Goal: Task Accomplishment & Management: Complete application form

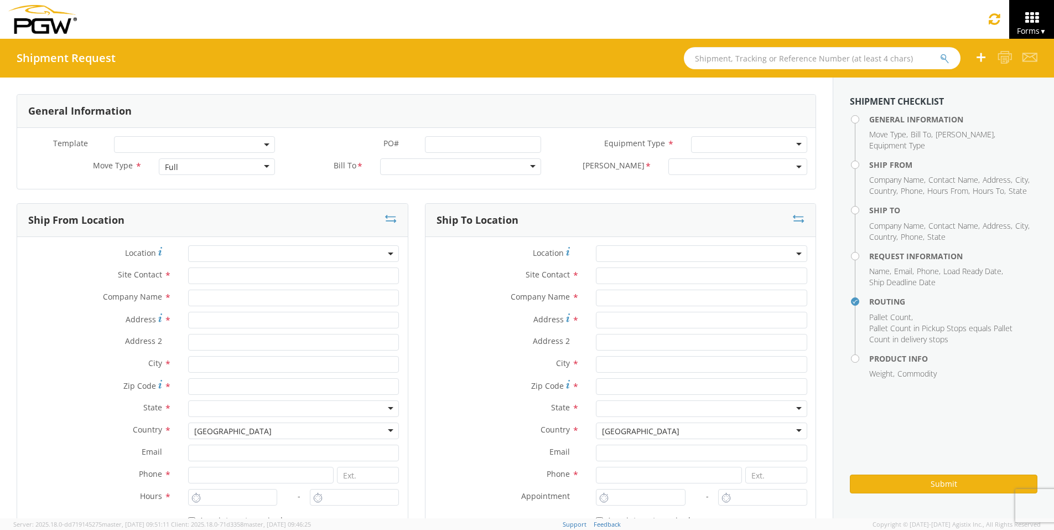
click at [719, 58] on input "text" at bounding box center [822, 58] width 277 height 22
click at [752, 59] on input "text" at bounding box center [830, 58] width 277 height 22
type input "56747461"
click at [841, 53] on button "submit" at bounding box center [953, 59] width 9 height 13
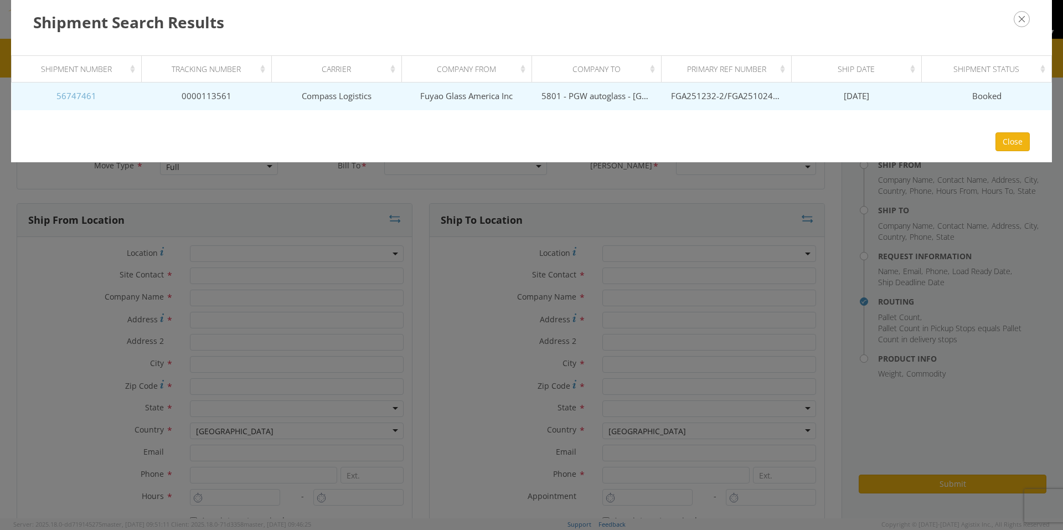
click at [85, 98] on link "56747461" at bounding box center [76, 95] width 40 height 11
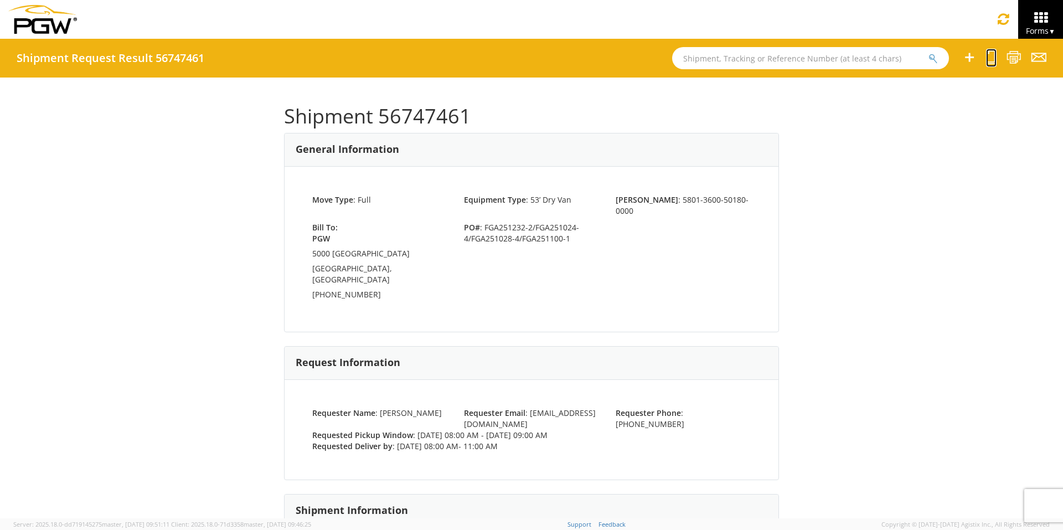
click at [841, 55] on icon at bounding box center [991, 57] width 11 height 14
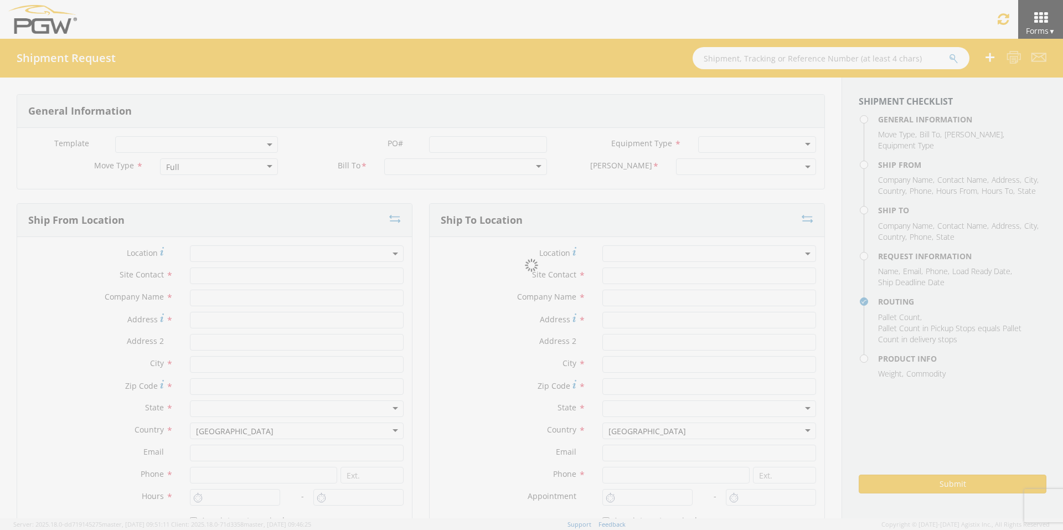
select select
type input "ARG Warehouse"
type input "Fuyao Glass America Inc"
type input "[STREET_ADDRESS][PERSON_NAME]"
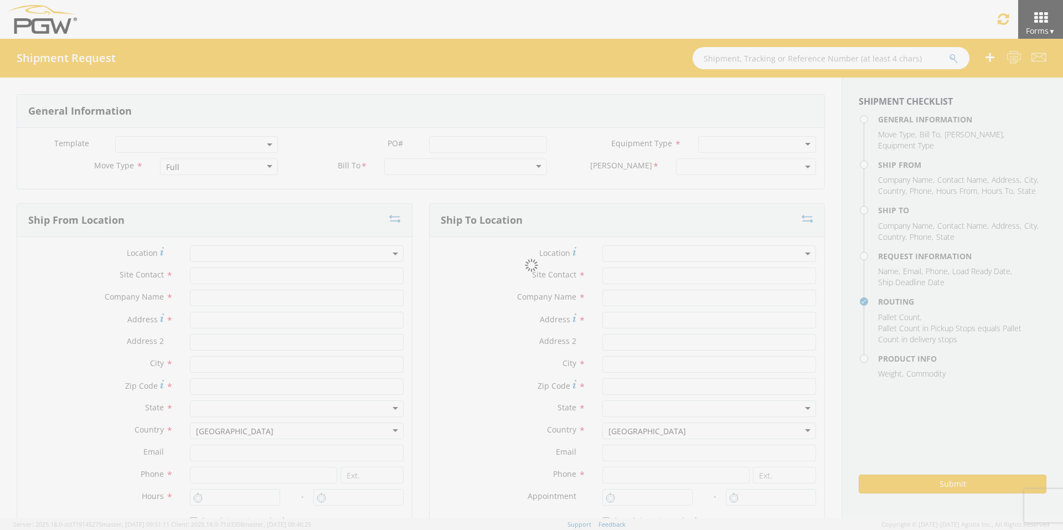
type input "Attn: 2601 ARG Warehouse"
type input "Moraine"
type input "45439"
type input "[EMAIL_ADDRESS][DOMAIN_NAME]"
type input "9374965777"
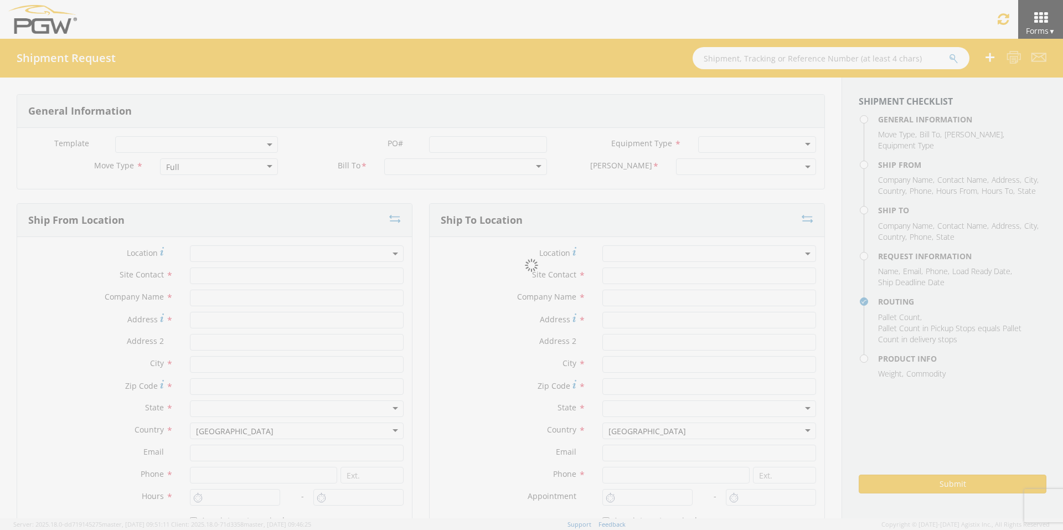
type input "4004"
type input "8:00 AM"
type input "9:00 AM"
type input "5801 Branch Manager"
type input "5801 - PGW autoglass - [GEOGRAPHIC_DATA] Hub"
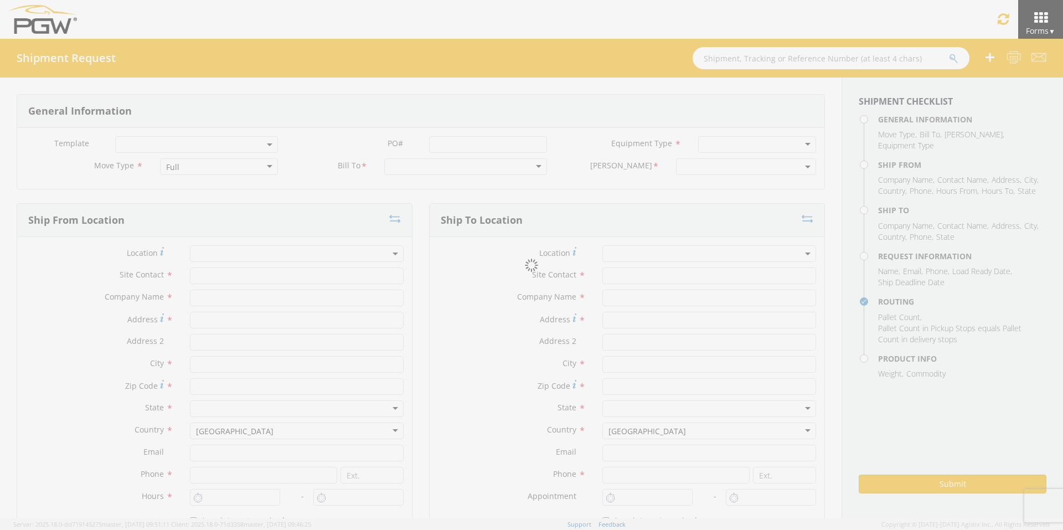
type input "5000 [GEOGRAPHIC_DATA]"
type input "[GEOGRAPHIC_DATA]"
type input "76115"
type input "[EMAIL_ADDRESS][DOMAIN_NAME]"
type input "[PHONE_NUMBER]"
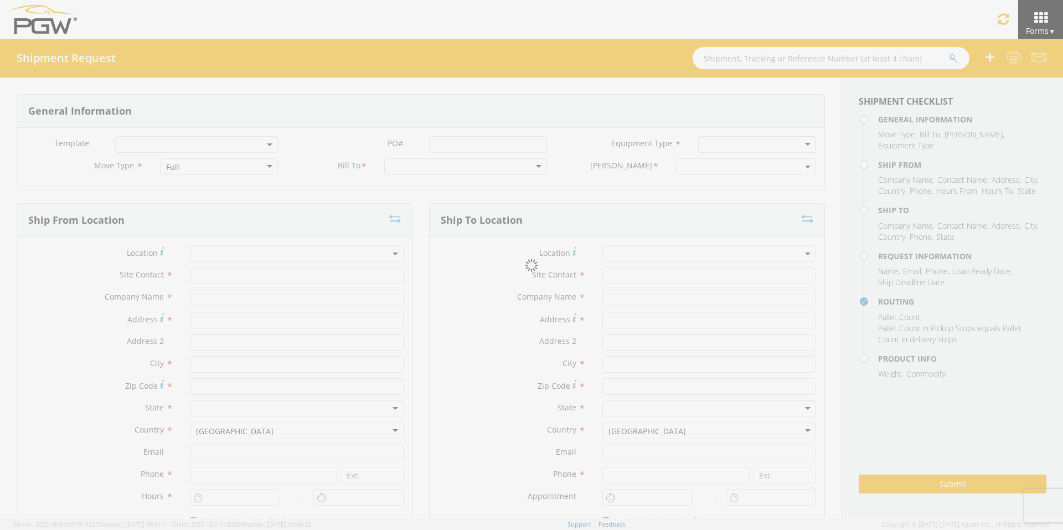
type input "8:00 AM"
type input "11:00 AM"
type input "[PERSON_NAME]"
type input "[EMAIL_ADDRESS][DOMAIN_NAME]"
checkbox input "true"
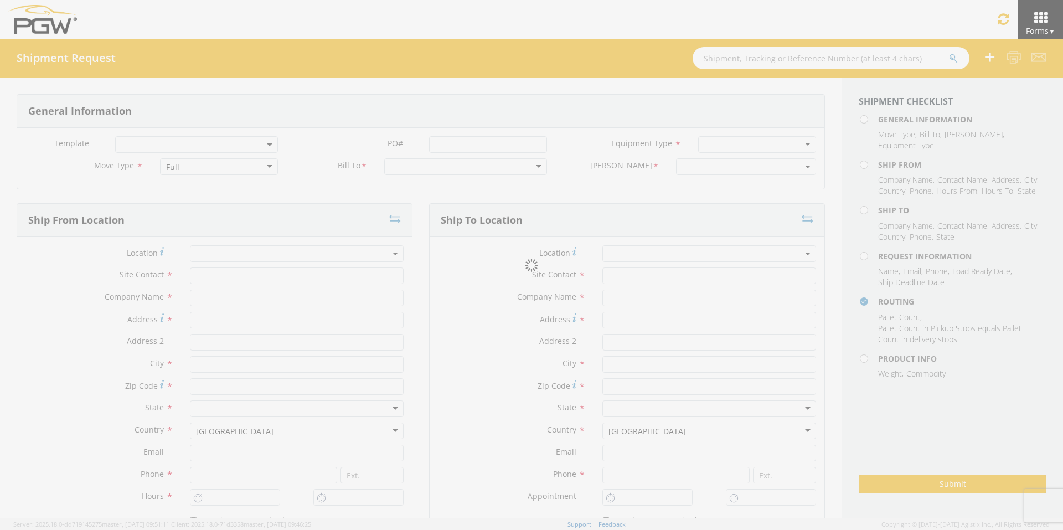
type input "[PHONE_NUMBER]"
type textarea "PGW Branch Direct - [GEOGRAPHIC_DATA] FGA251232-2/FGA251024-4/FGA251028-4/FGA25…"
type textarea "NO LTL Appt unless noted, ALL Truckload APPT Reqd."
type input "39000"
type input "48"
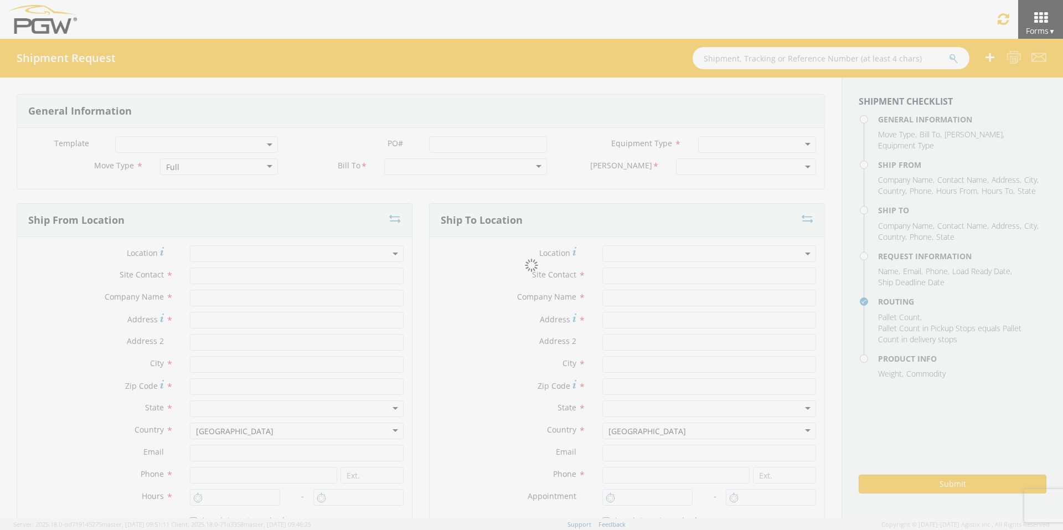
type textarea "PGW Branch Direct - [GEOGRAPHIC_DATA] FGA251232-2/FGA251024-4/FGA251028-4/FGA25…"
checkbox input "true"
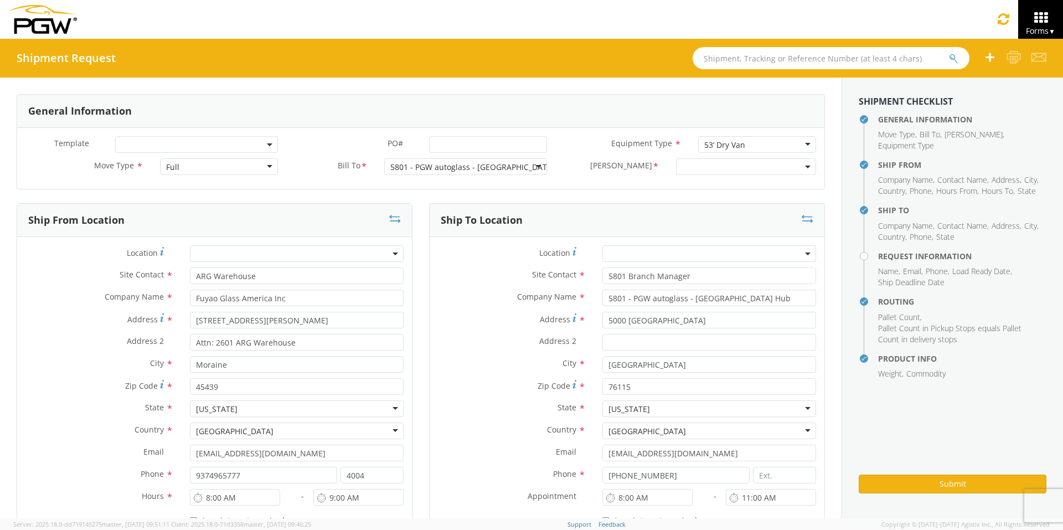
select select "5801-3600-50180-0000"
click at [448, 137] on input "PO# *" at bounding box center [488, 144] width 118 height 17
select select "62891"
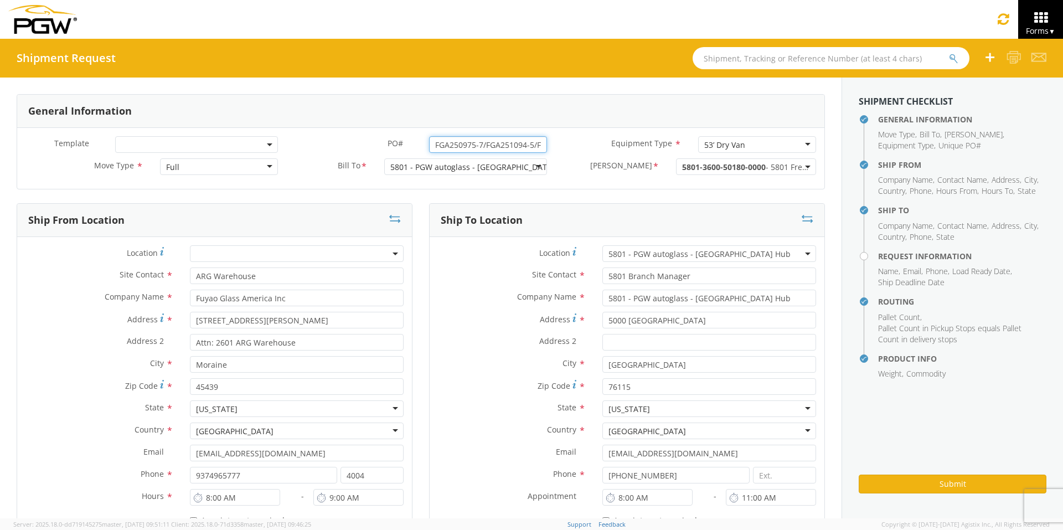
drag, startPoint x: 538, startPoint y: 143, endPoint x: 320, endPoint y: 156, distance: 218.4
click at [320, 156] on div "PO# * FGA250975-7/FGA251094-5/FGA251148-3/FGA251238-2" at bounding box center [420, 147] width 269 height 22
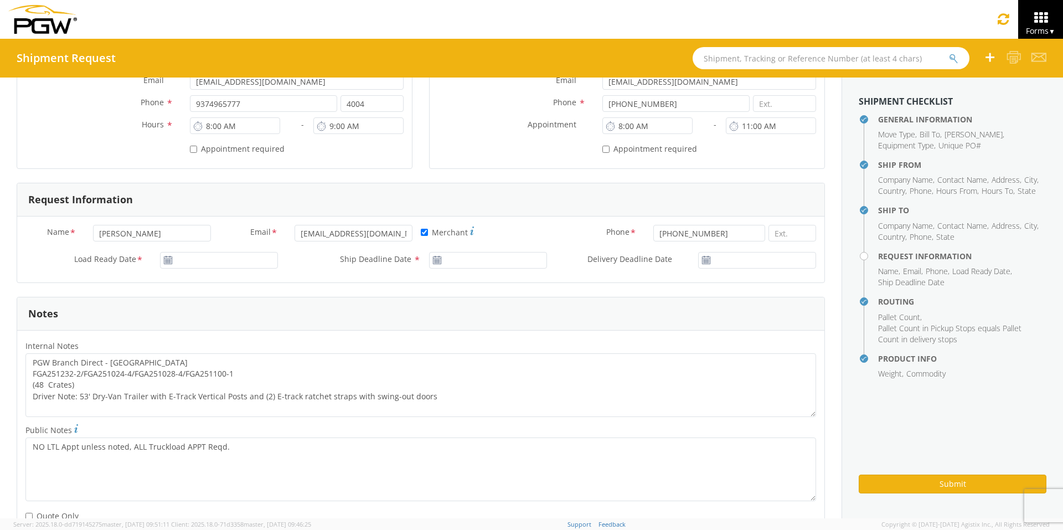
scroll to position [387, 0]
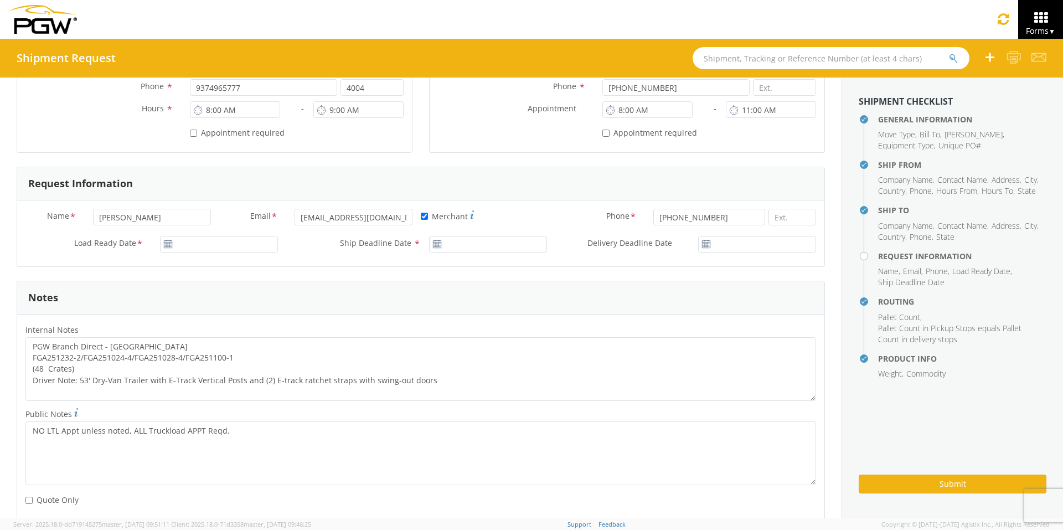
type input "FGA250975-7/FGA251094-5/FGA251148-3/FGA251238-2"
click at [187, 244] on input "[DATE]" at bounding box center [219, 244] width 118 height 17
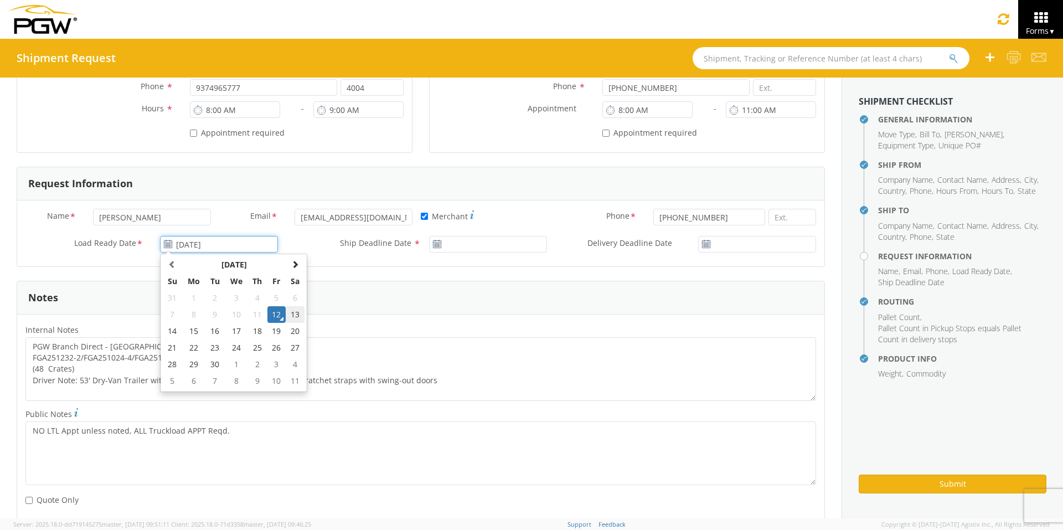
click at [297, 314] on td "13" at bounding box center [295, 314] width 19 height 17
type input "[DATE]"
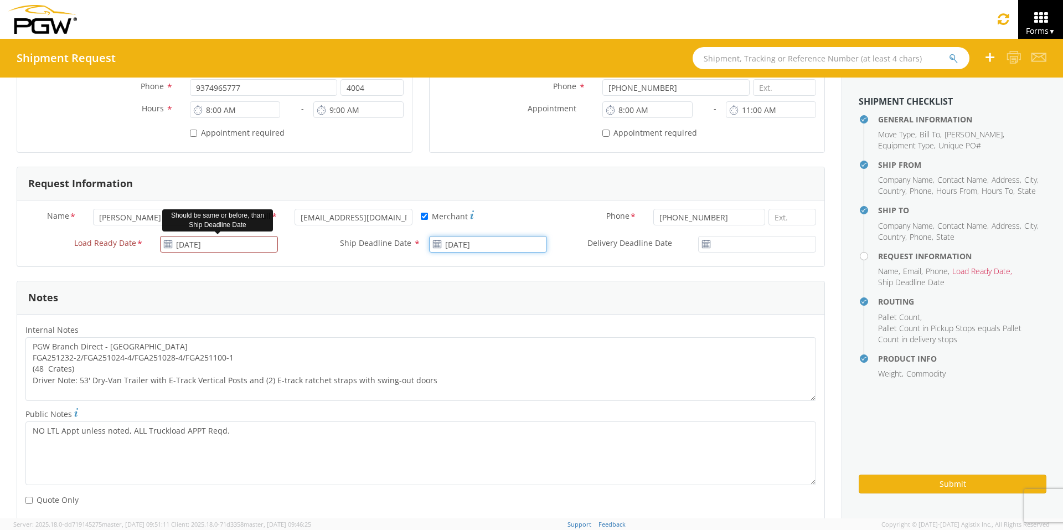
click at [460, 241] on input "[DATE]" at bounding box center [488, 244] width 118 height 17
click at [563, 314] on td "13" at bounding box center [564, 314] width 19 height 17
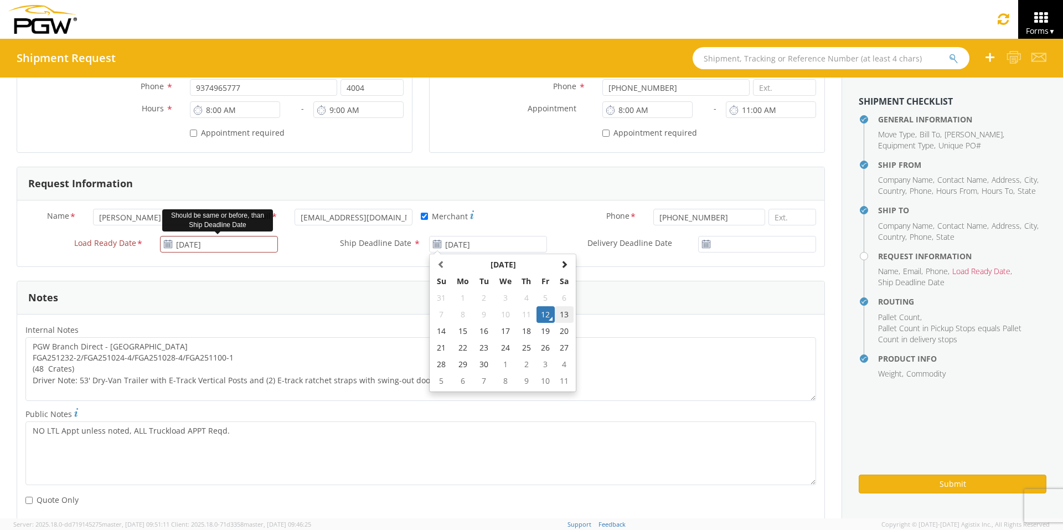
type input "[DATE]"
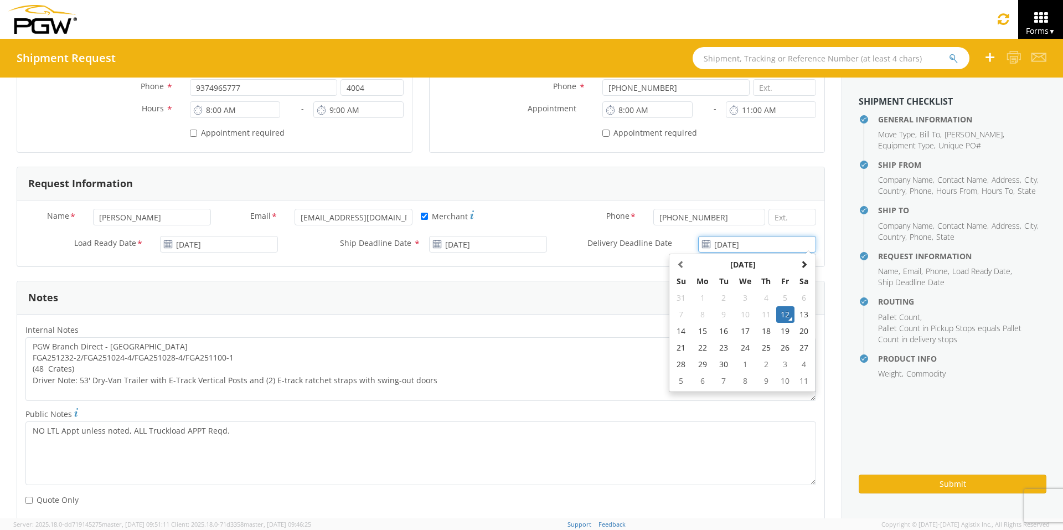
click at [767, 244] on input "[DATE]" at bounding box center [757, 244] width 118 height 17
click at [799, 313] on td "13" at bounding box center [803, 314] width 19 height 17
type input "[DATE]"
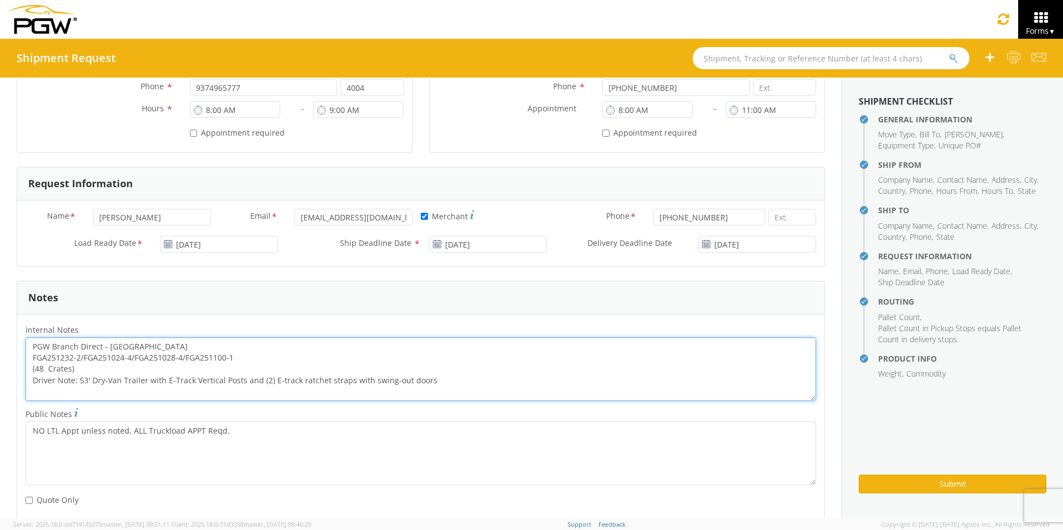
drag, startPoint x: 240, startPoint y: 359, endPoint x: 26, endPoint y: 355, distance: 213.7
click at [27, 358] on textarea "PGW Branch Direct - [GEOGRAPHIC_DATA] FGA251232-2/FGA251024-4/FGA251028-4/FGA25…" at bounding box center [420, 369] width 790 height 64
paste textarea "0975-7/FGA251094-5/FGA251148-3/FGA251238-2"
drag, startPoint x: 30, startPoint y: 342, endPoint x: 532, endPoint y: 387, distance: 503.4
click at [532, 387] on textarea "PGW Branch Direct - [GEOGRAPHIC_DATA] [GEOGRAPHIC_DATA] FGA250975-7/FGA251094-5…" at bounding box center [420, 369] width 790 height 64
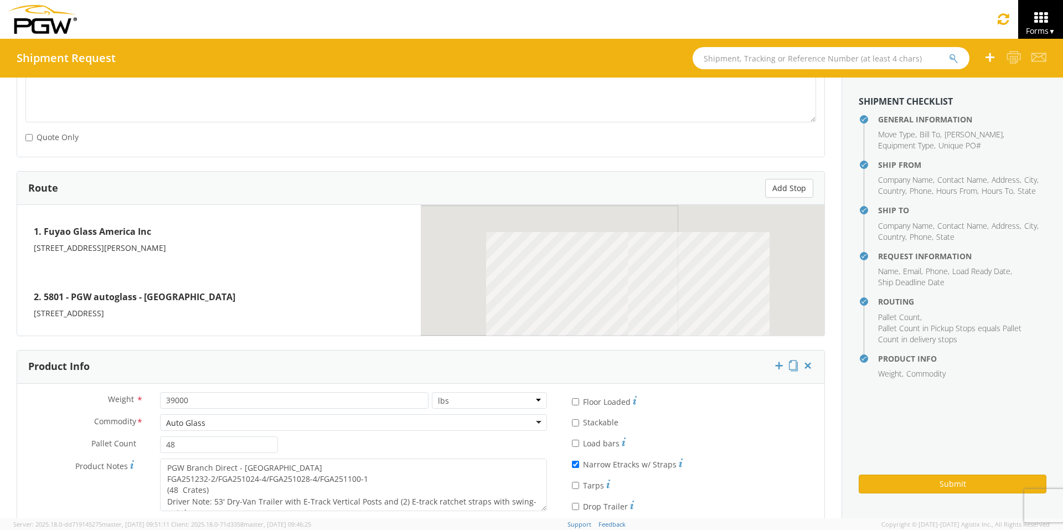
scroll to position [791, 0]
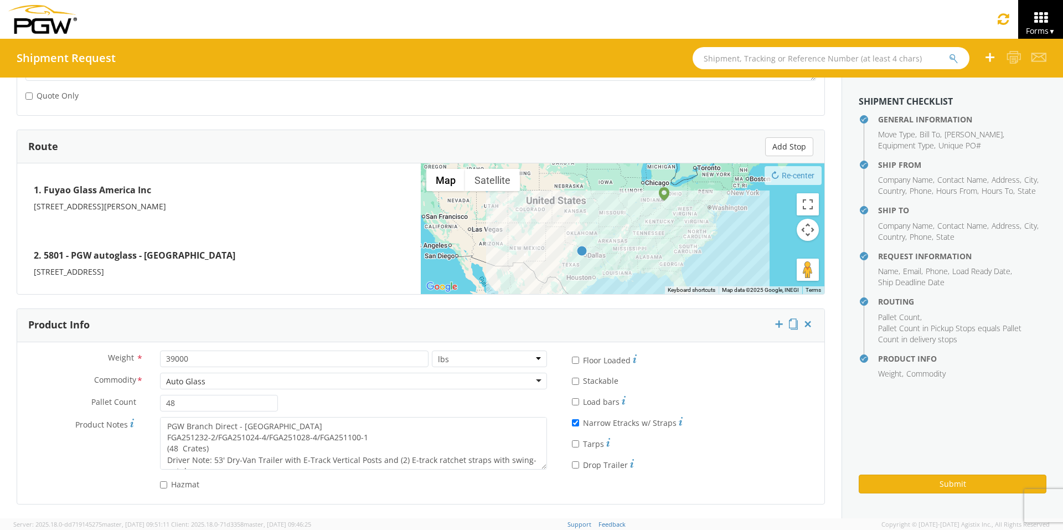
type textarea "PGW Branch Direct - [GEOGRAPHIC_DATA] [GEOGRAPHIC_DATA] FGA250975-7/FGA251094-5…"
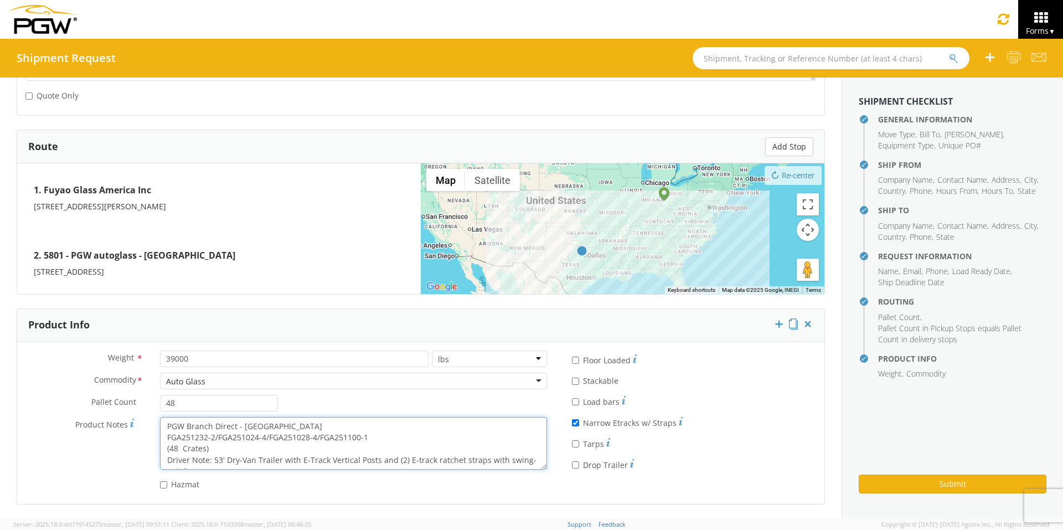
scroll to position [11, 0]
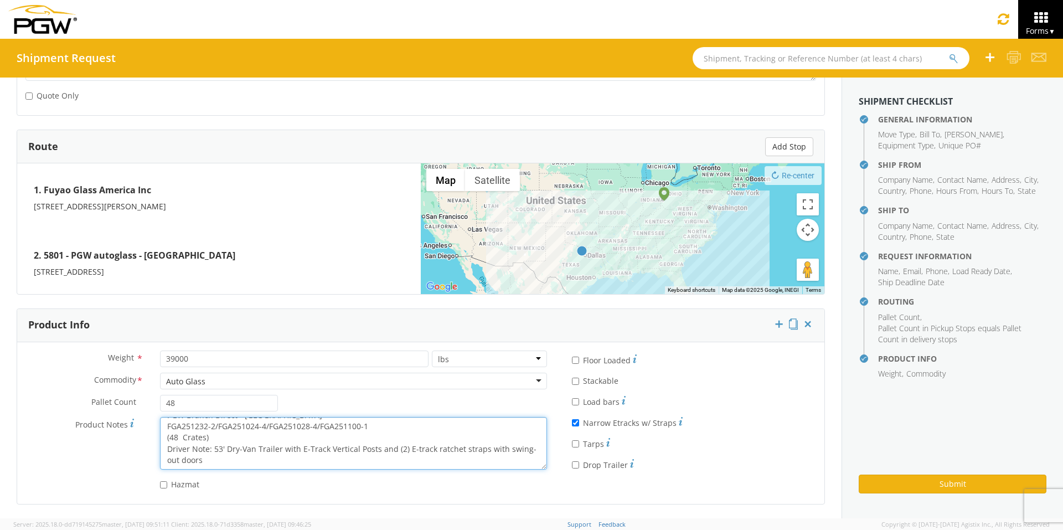
drag, startPoint x: 165, startPoint y: 424, endPoint x: 400, endPoint y: 488, distance: 243.3
click at [400, 410] on div "Weight * 39000 lbs kgs Commodity * Auto Glass Auto Glass Adhesives / Glues Aqua…" at bounding box center [286, 422] width 538 height 145
paste textarea "0975-7/FGA251094-5/FGA251148-3/FGA251238-2"
type textarea "PGW Branch Direct - [GEOGRAPHIC_DATA] [GEOGRAPHIC_DATA] FGA250975-7/FGA251094-5…"
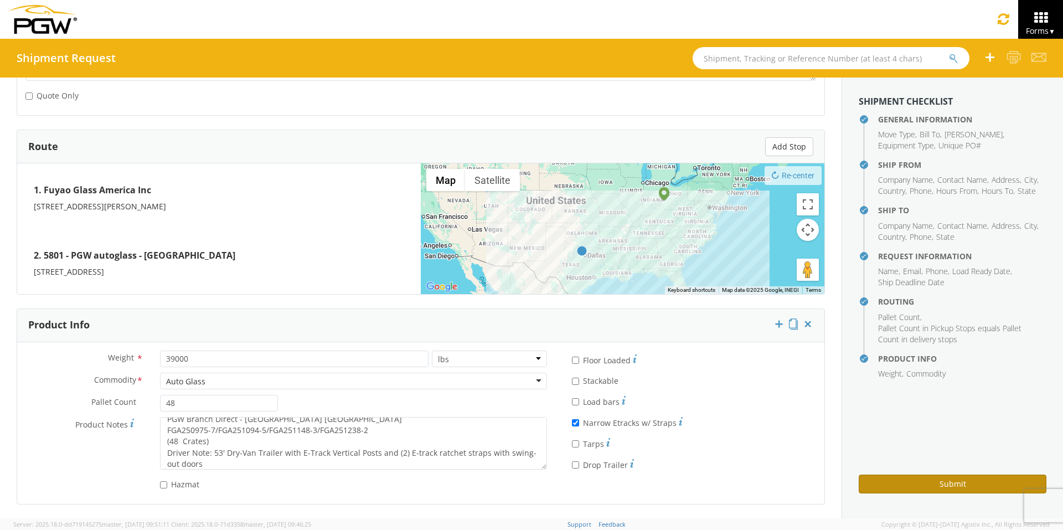
click at [841, 410] on button "Submit" at bounding box center [952, 483] width 188 height 19
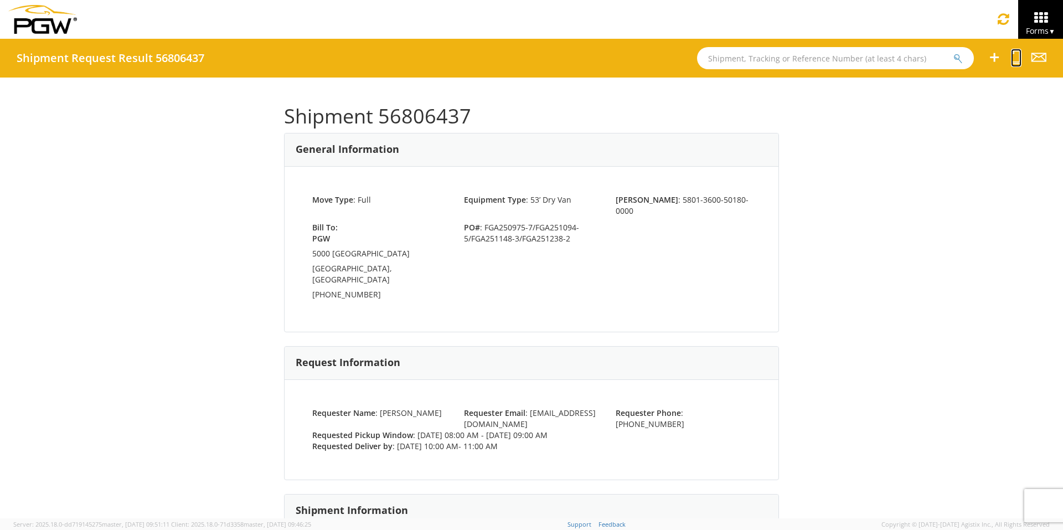
click at [841, 58] on icon at bounding box center [1016, 57] width 11 height 14
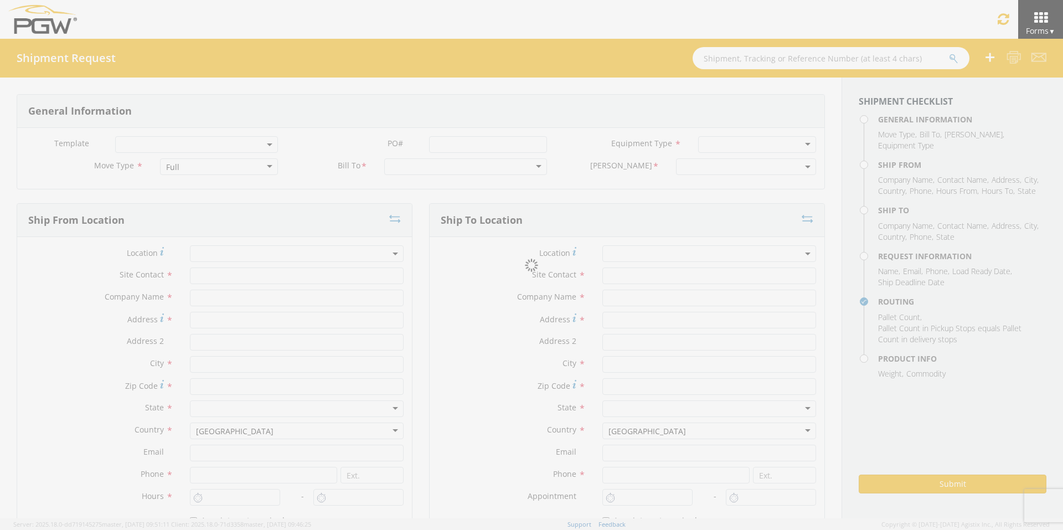
select select
type input "ARG Warehouse"
type input "Fuyao Glass America Inc"
type input "[STREET_ADDRESS][PERSON_NAME]"
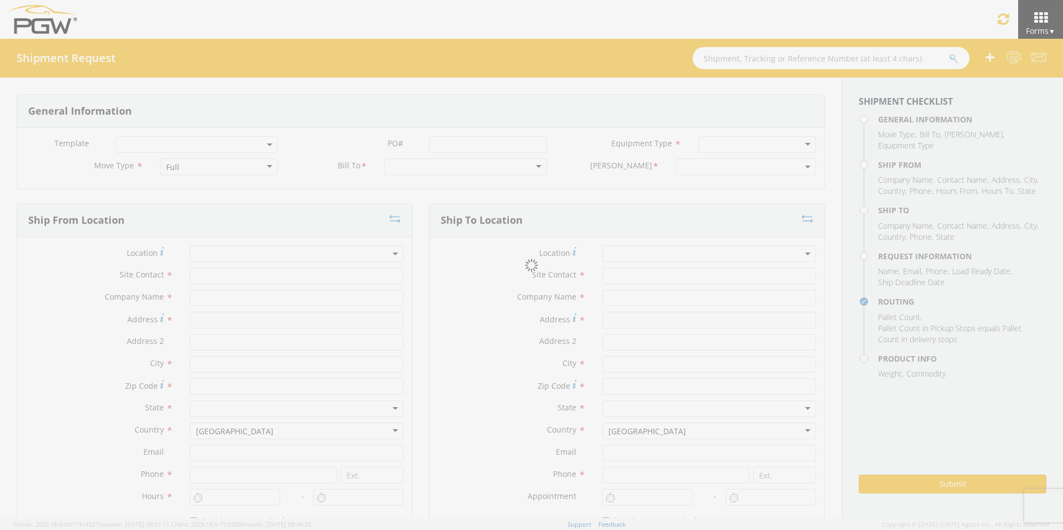
type input "Attn: 2601 ARG Warehouse"
type input "Moraine"
type input "45439"
type input "[EMAIL_ADDRESS][DOMAIN_NAME]"
type input "9374965777"
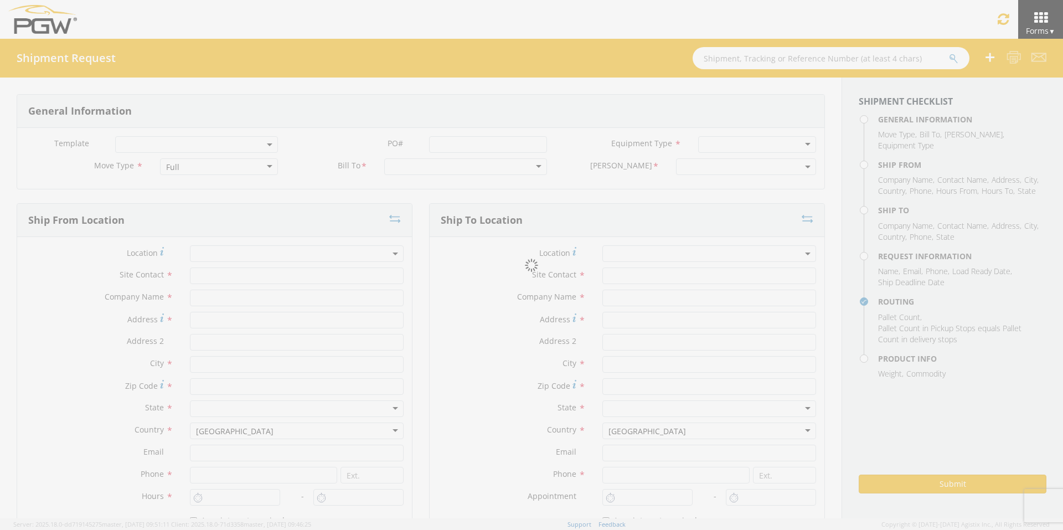
type input "4004"
type input "8:00 AM"
type input "9:00 AM"
type input "5801 Branch Manager"
type input "5801 - PGW autoglass - [GEOGRAPHIC_DATA] Hub"
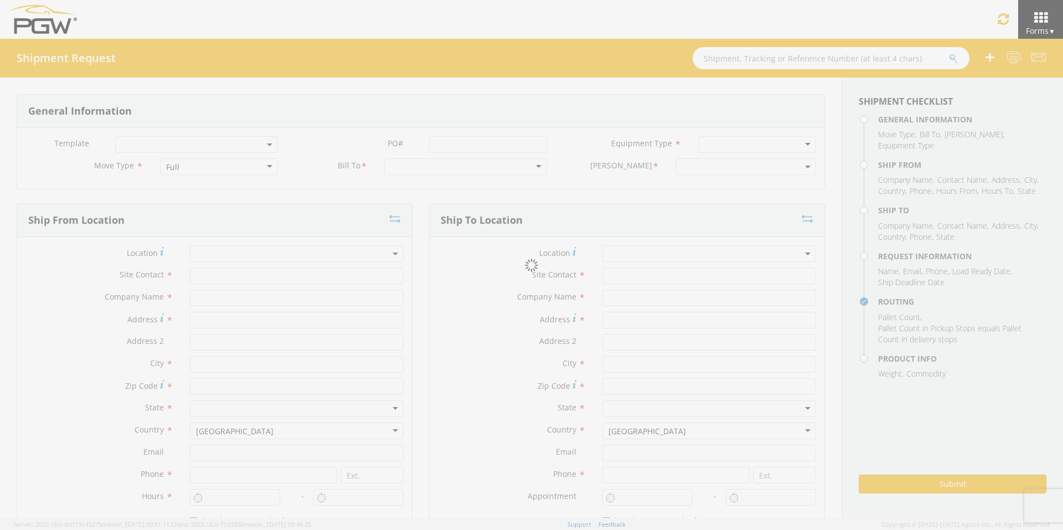
type input "5000 [GEOGRAPHIC_DATA]"
type input "[GEOGRAPHIC_DATA]"
type input "76115"
type input "[EMAIL_ADDRESS][DOMAIN_NAME]"
type input "[PHONE_NUMBER]"
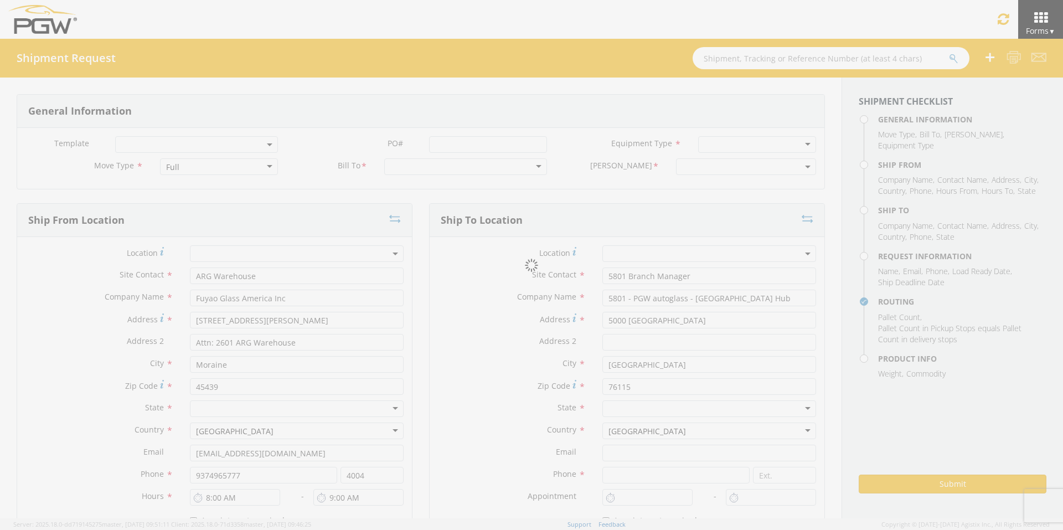
type input "10:00 AM"
type input "11:00 AM"
type input "[PERSON_NAME]"
type input "[EMAIL_ADDRESS][DOMAIN_NAME]"
checkbox input "true"
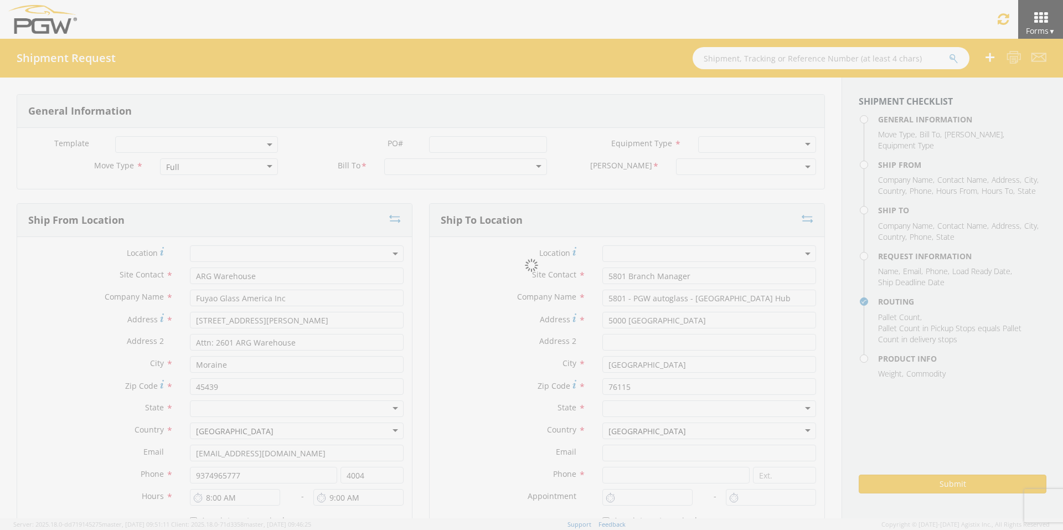
type input "[PHONE_NUMBER]"
type textarea "PGW Branch Direct - [GEOGRAPHIC_DATA] [GEOGRAPHIC_DATA] FGA250975-7/FGA251094-5…"
type textarea "NO LTL Appt unless noted, ALL Truckload APPT Reqd."
type input "39000"
type input "48"
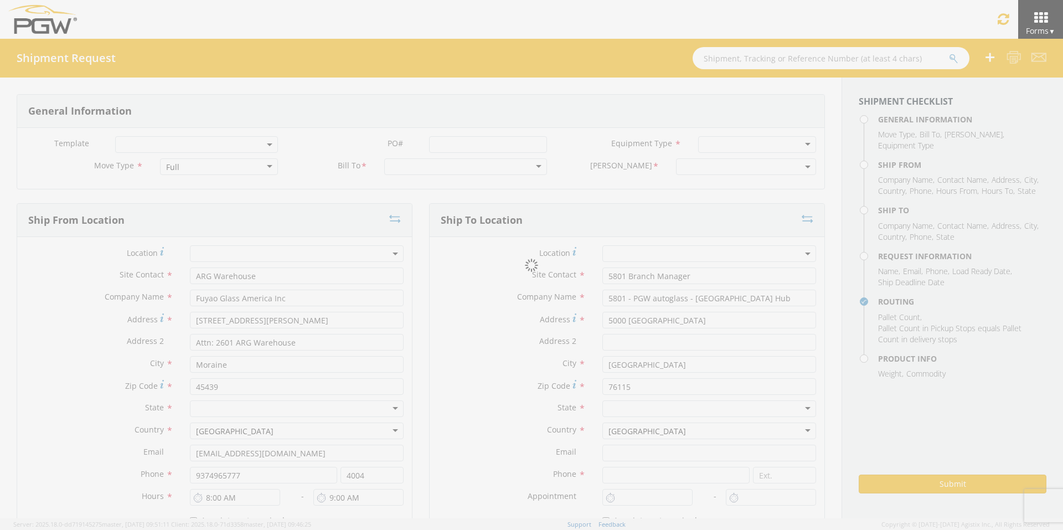
type textarea "PGW Branch Direct - [GEOGRAPHIC_DATA] [GEOGRAPHIC_DATA] FGA250975-7/FGA251094-5…"
checkbox input "true"
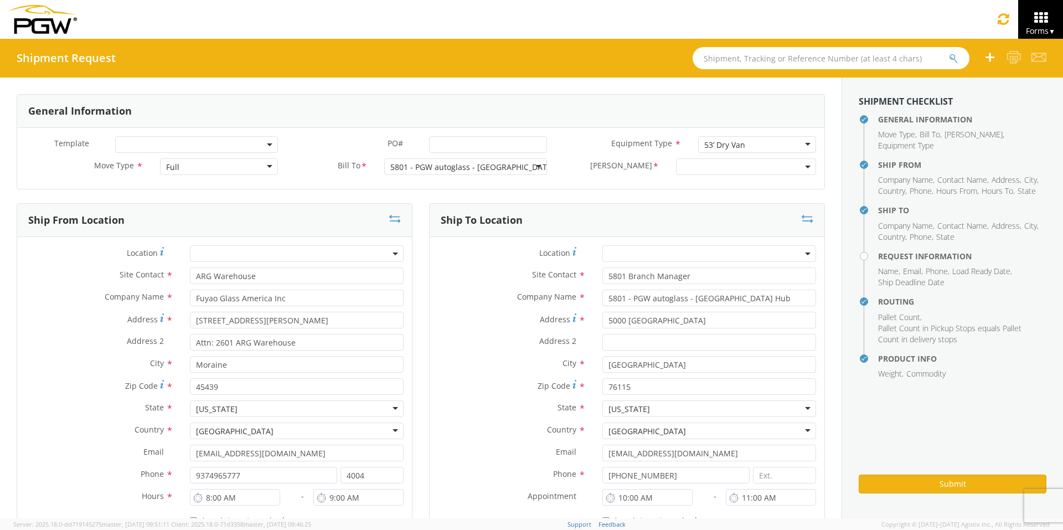
select select "5801-3600-50180-0000"
select select "62891"
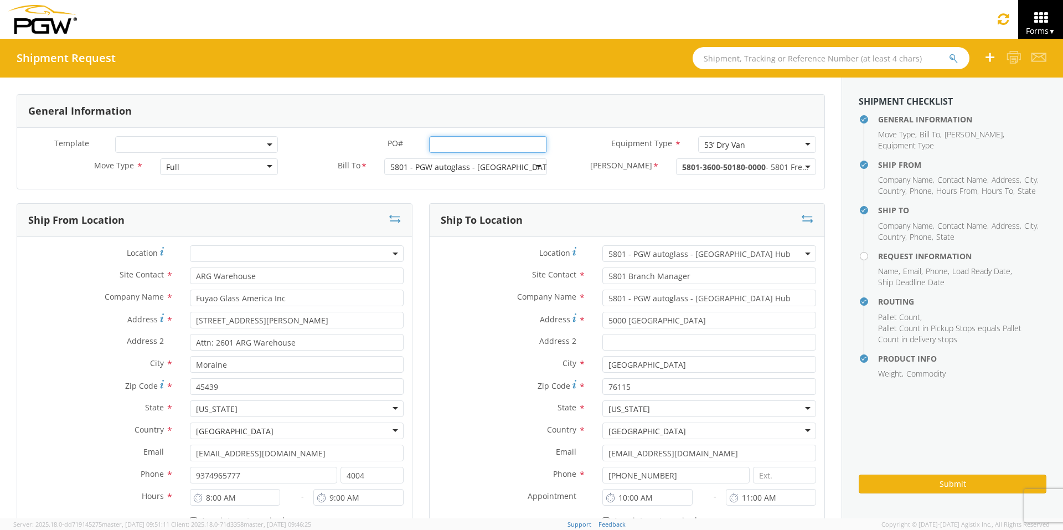
click at [434, 146] on input "PO# *" at bounding box center [488, 144] width 118 height 17
drag, startPoint x: 536, startPoint y: 141, endPoint x: 289, endPoint y: 139, distance: 246.8
click at [302, 140] on div "PO# * FGA251024-5/FGA251027-5/FGA251093-5/FGA021100-2" at bounding box center [420, 144] width 269 height 17
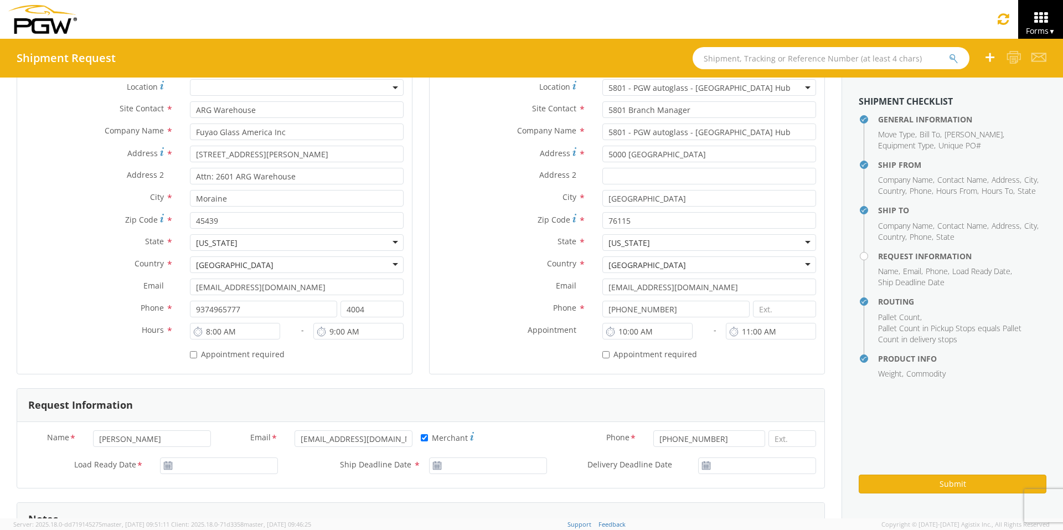
scroll to position [332, 0]
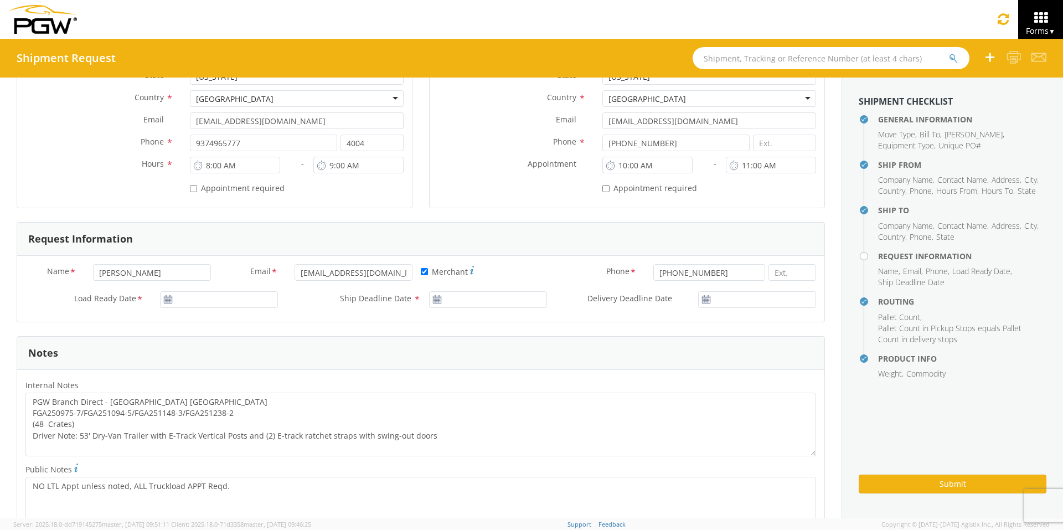
type input "FGA251024-5/FGA251027-5/FGA251093-5/FGA021100-2"
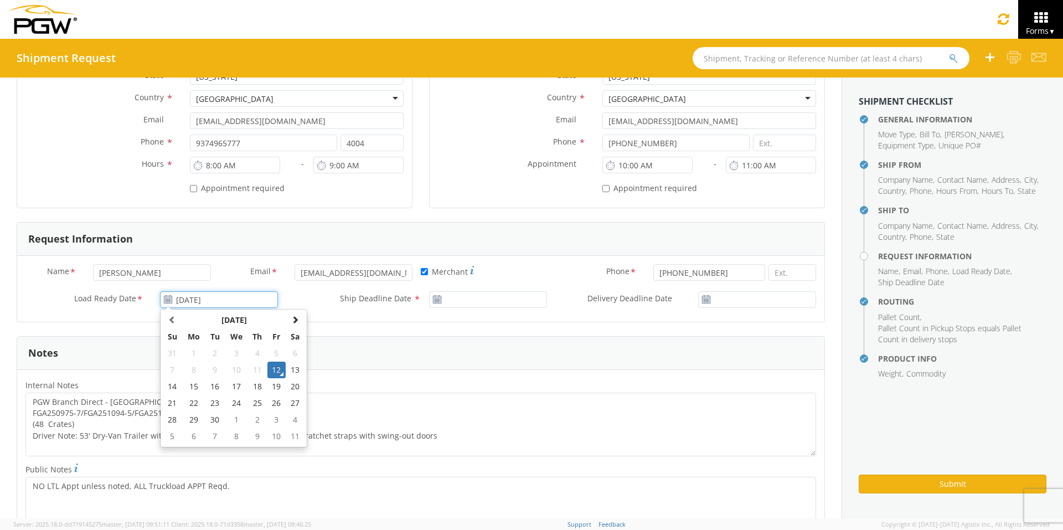
click at [229, 303] on input "[DATE]" at bounding box center [219, 299] width 118 height 17
click at [293, 368] on td "13" at bounding box center [295, 369] width 19 height 17
type input "[DATE]"
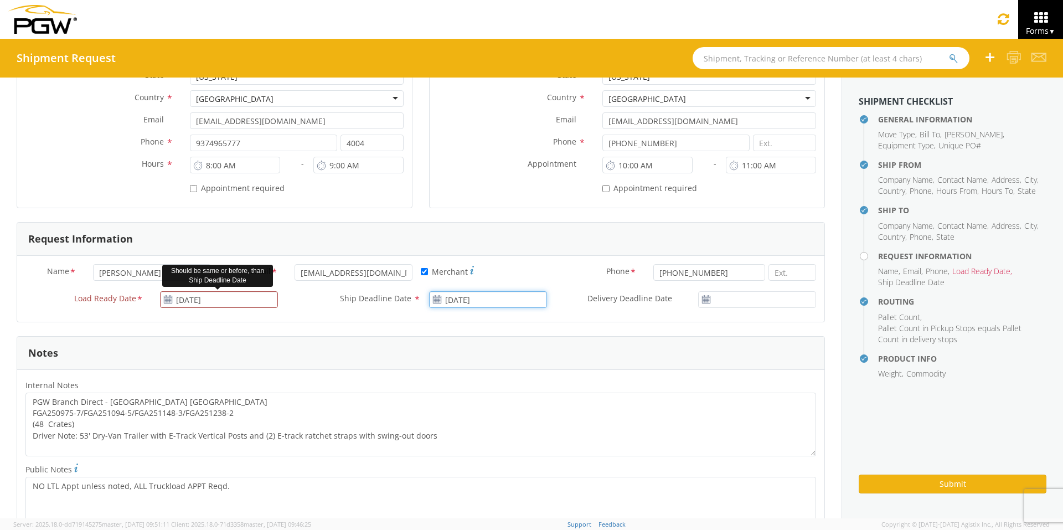
click at [478, 296] on input "[DATE]" at bounding box center [488, 299] width 118 height 17
click at [560, 371] on td "13" at bounding box center [564, 369] width 19 height 17
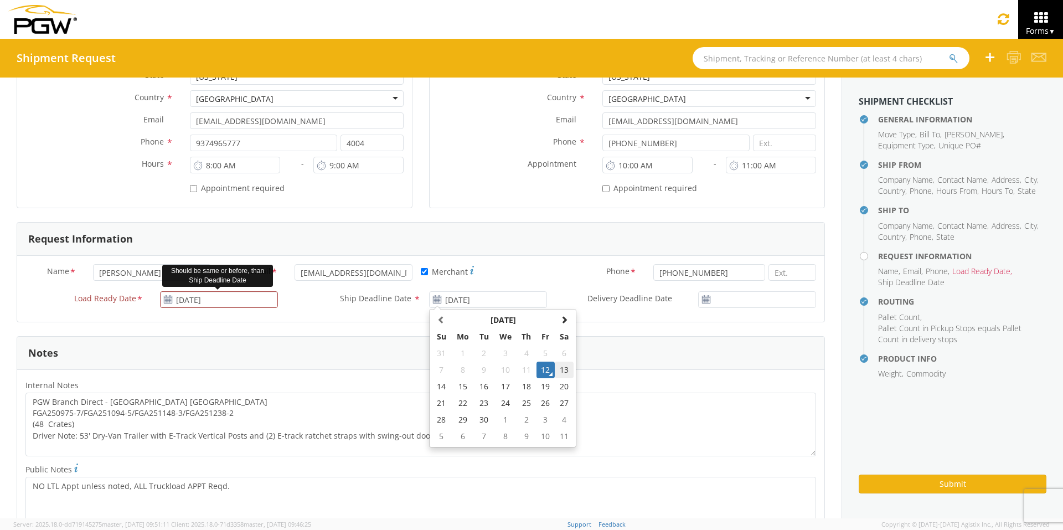
type input "[DATE]"
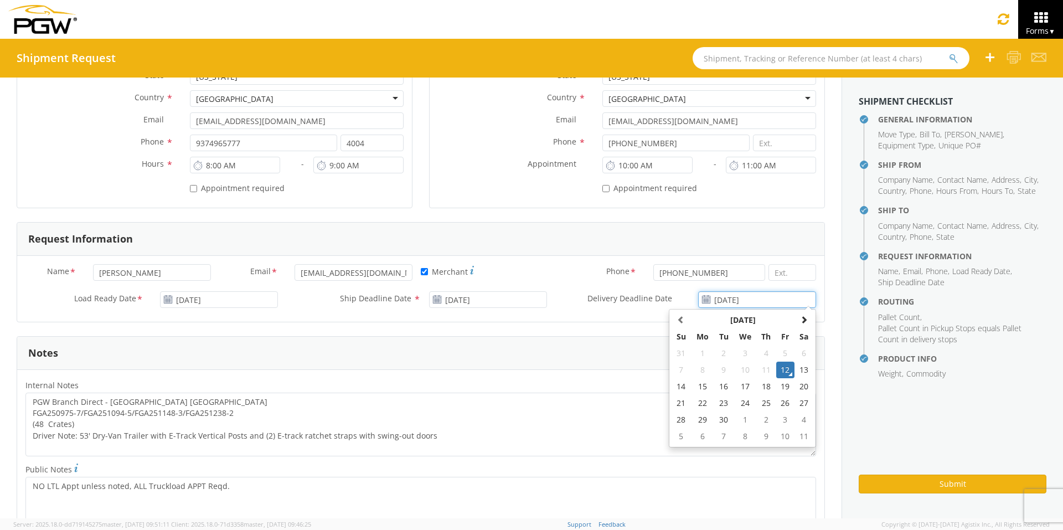
click at [762, 300] on input "[DATE]" at bounding box center [757, 299] width 118 height 17
click at [800, 367] on td "13" at bounding box center [803, 369] width 19 height 17
type input "[DATE]"
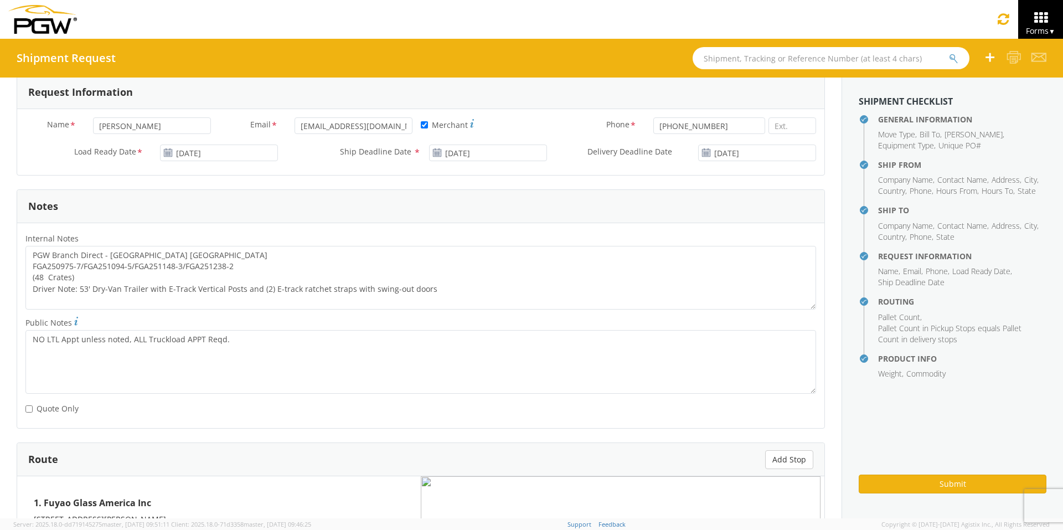
scroll to position [498, 0]
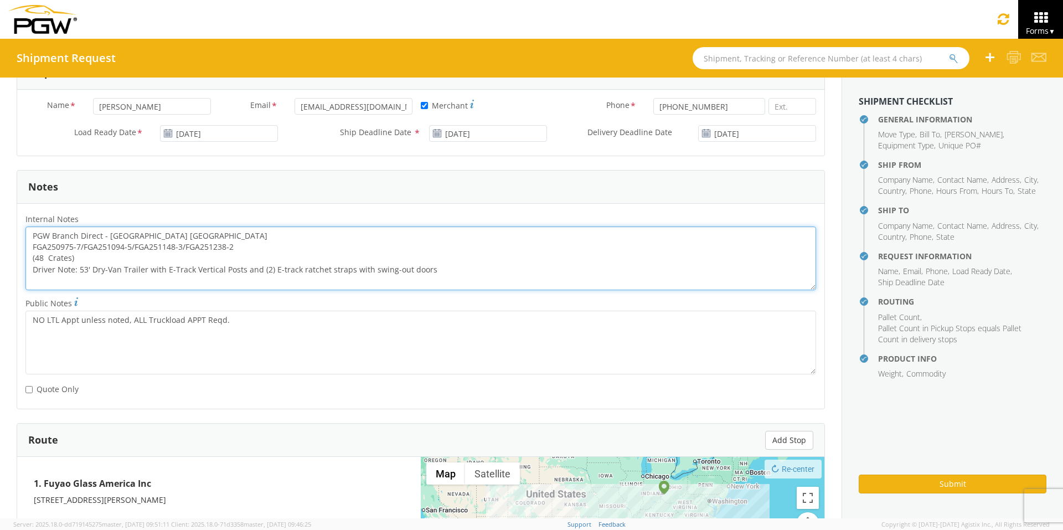
drag, startPoint x: 236, startPoint y: 245, endPoint x: 17, endPoint y: 242, distance: 219.2
click at [17, 242] on div "PGW Branch Direct - [GEOGRAPHIC_DATA] [GEOGRAPHIC_DATA] FGA250975-7/FGA251094-5…" at bounding box center [420, 258] width 807 height 64
paste textarea "1024-5/FGA251027-5/FGA251093-5/FGA021100"
drag, startPoint x: 28, startPoint y: 232, endPoint x: 541, endPoint y: 291, distance: 516.4
click at [541, 291] on div "Internal Notes * PGW Branch Direct - [GEOGRAPHIC_DATA] FGA251024-5/FGA251027-5/…" at bounding box center [420, 254] width 807 height 84
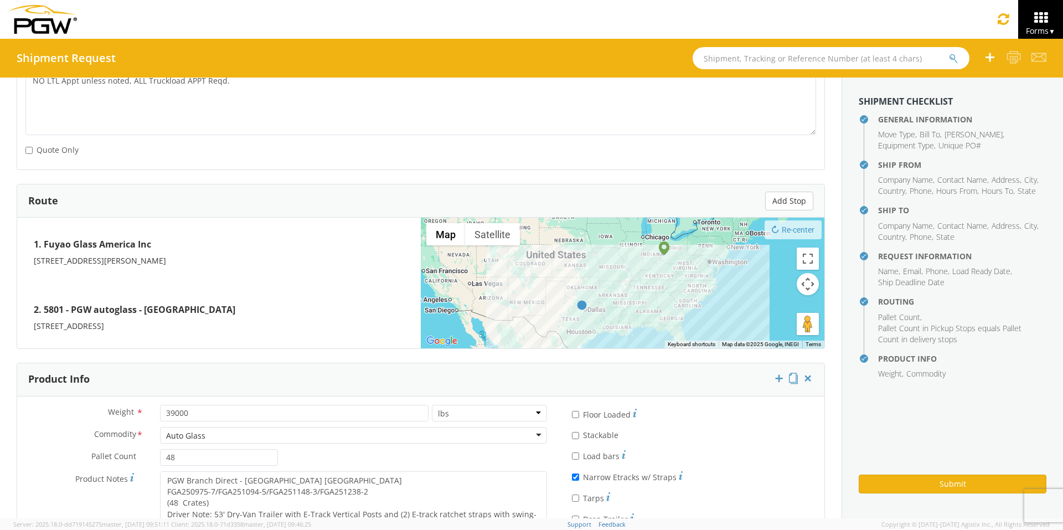
scroll to position [791, 0]
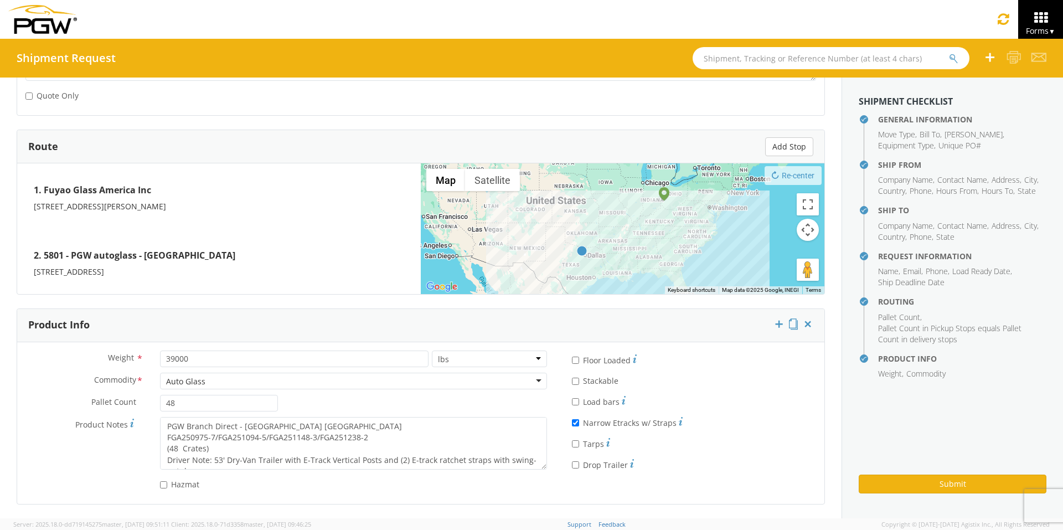
type textarea "PGW Branch Direct - [GEOGRAPHIC_DATA] FGA251024-5/FGA251027-5/FGA251093-5/FGA02…"
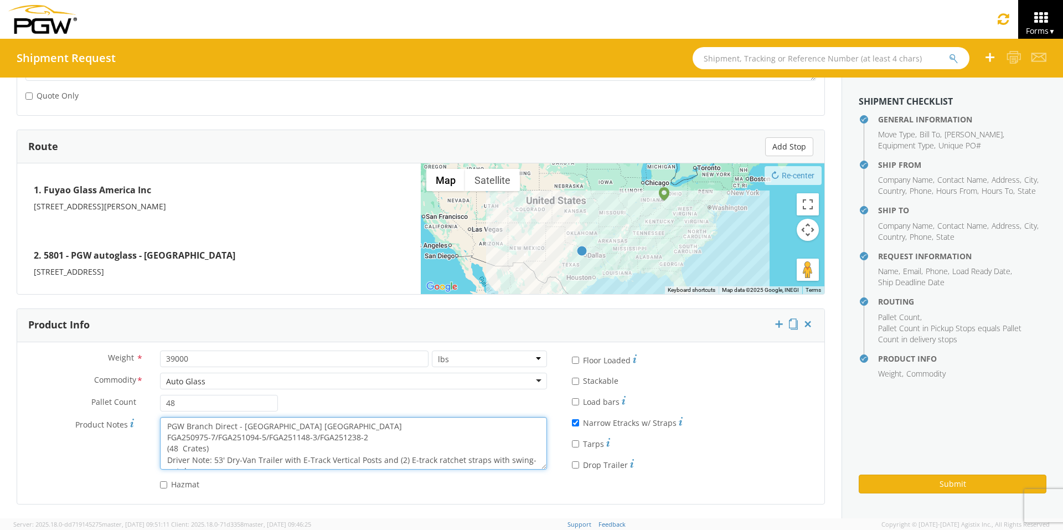
scroll to position [11, 0]
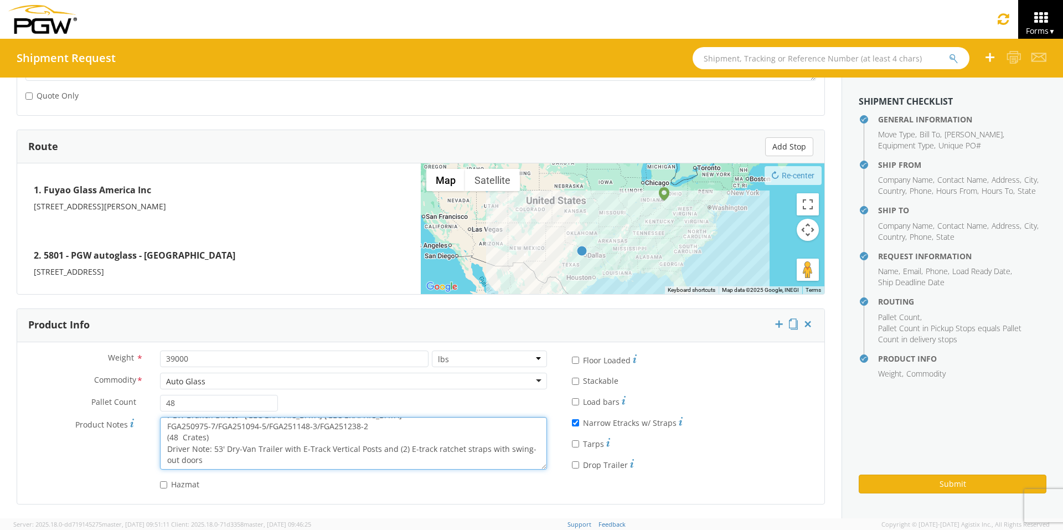
drag, startPoint x: 165, startPoint y: 426, endPoint x: 478, endPoint y: 461, distance: 314.7
click at [478, 410] on textarea "PGW Branch Direct - [GEOGRAPHIC_DATA] [GEOGRAPHIC_DATA] FGA250975-7/FGA251094-5…" at bounding box center [353, 443] width 387 height 53
paste textarea "1024-5/FGA251027-5/FGA251093-5/FGA021100"
type textarea "PGW Branch Direct - [GEOGRAPHIC_DATA] FGA251024-5/FGA251027-5/FGA251093-5/FGA02…"
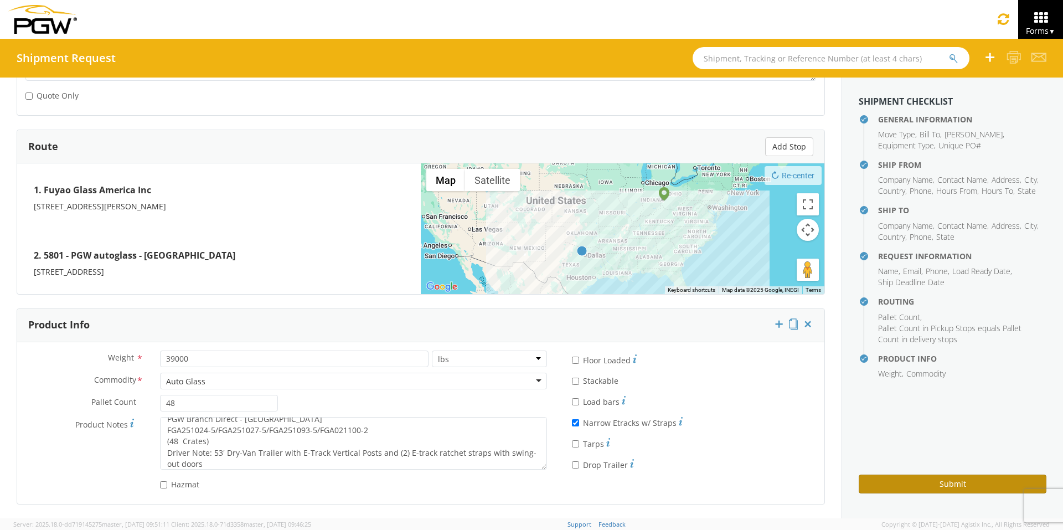
click at [841, 410] on button "Submit" at bounding box center [952, 483] width 188 height 19
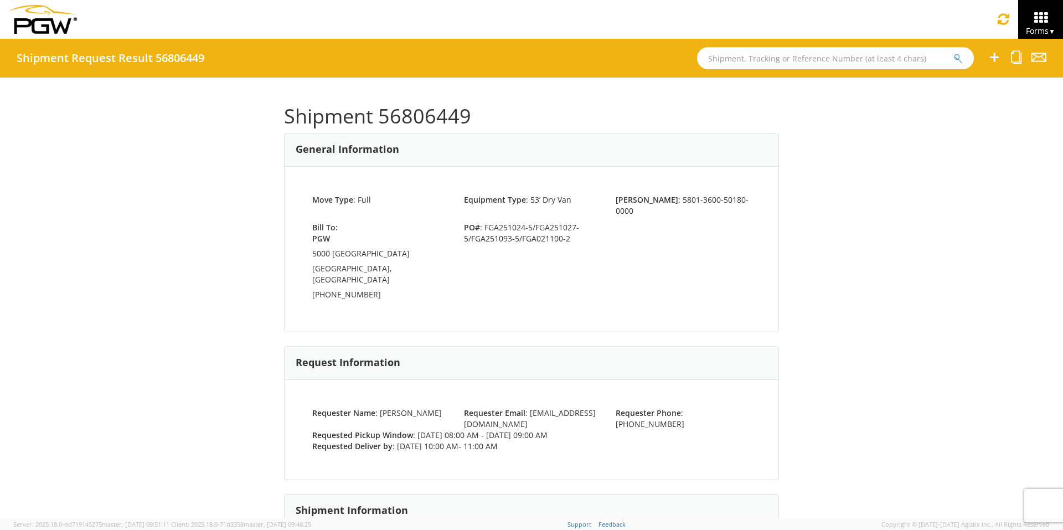
click at [714, 58] on input "text" at bounding box center [835, 58] width 277 height 22
click at [726, 60] on input "text" at bounding box center [835, 58] width 277 height 22
type input "56568743"
click at [841, 53] on button "submit" at bounding box center [957, 59] width 9 height 13
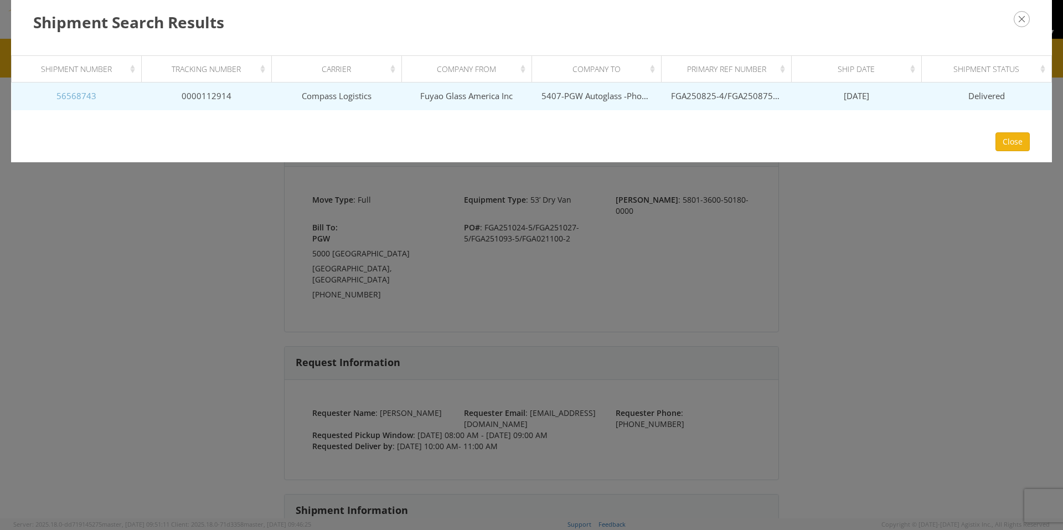
click at [78, 98] on link "56568743" at bounding box center [76, 95] width 40 height 11
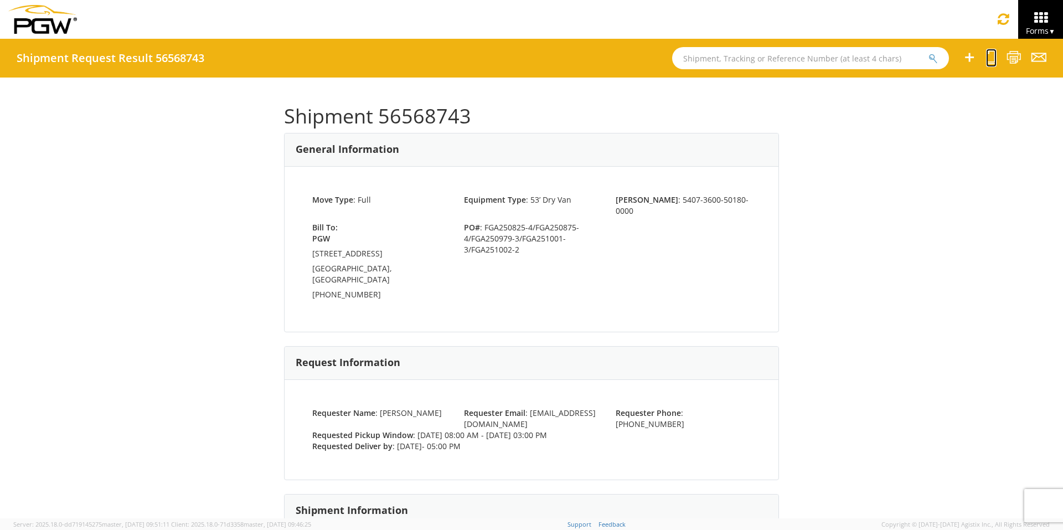
click at [841, 60] on icon at bounding box center [991, 57] width 11 height 14
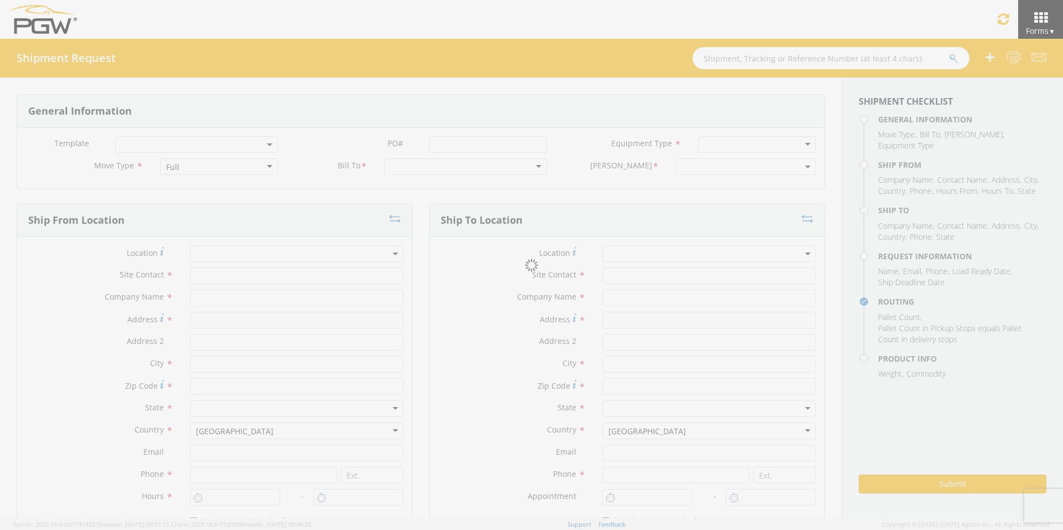
select select
type input "ARG Warehouse"
type input "Fuyao Glass America Inc"
type input "[STREET_ADDRESS][PERSON_NAME]"
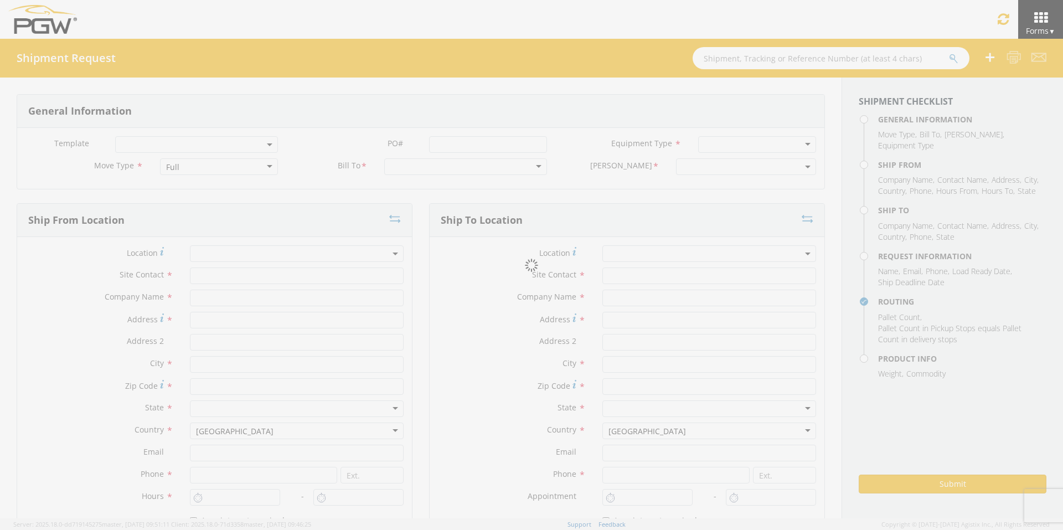
type input "Attn: 2601 ARG Warehouse"
type input "Moraine"
type input "45439"
type input "[EMAIL_ADDRESS][DOMAIN_NAME]"
type input "9374965777"
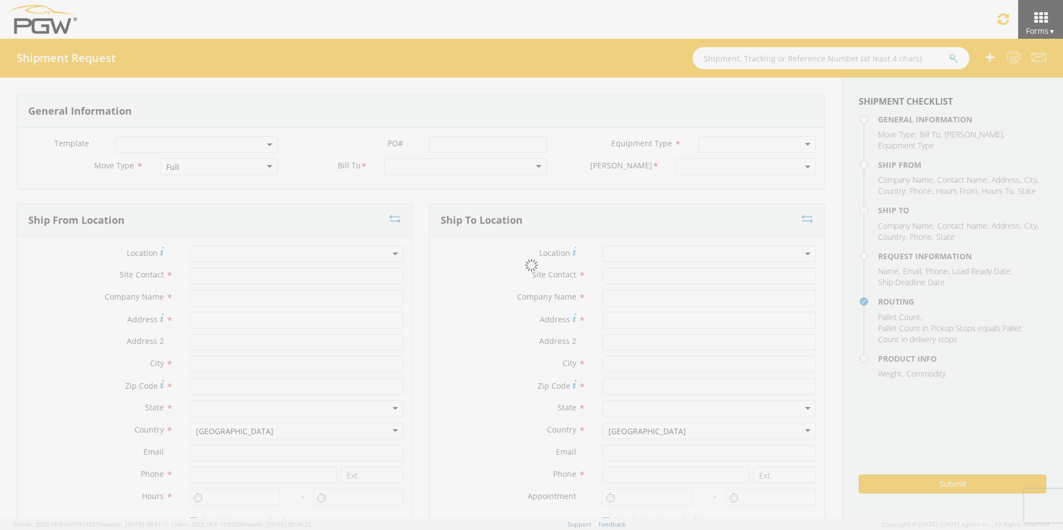
type input "4004"
type input "8:00 AM"
type input "3:00 PM"
type input "5407 Branch Manager"
type input "5407-PGW Autoglass -Phoenix Hub"
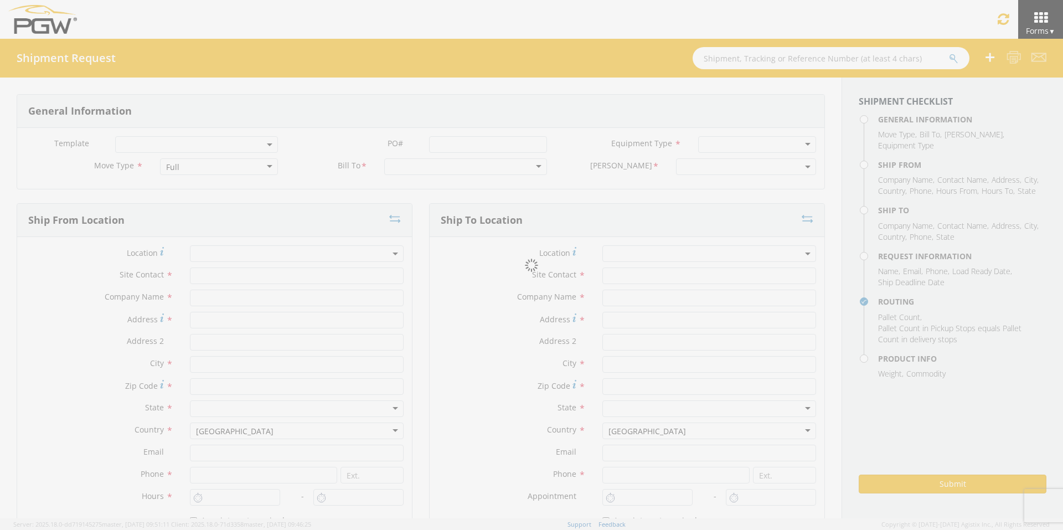
type input "[STREET_ADDRESS]"
type input "[GEOGRAPHIC_DATA]"
type input "85307"
type input "[EMAIL_ADDRESS][DOMAIN_NAME]"
type input "[PHONE_NUMBER]"
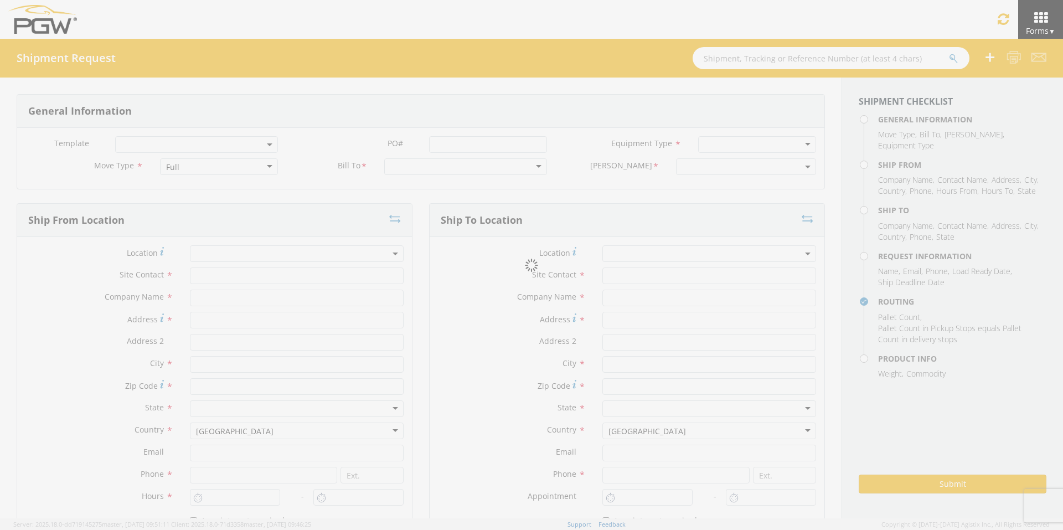
type input "5:00 PM"
type input "[PERSON_NAME]"
type input "[EMAIL_ADDRESS][DOMAIN_NAME]"
checkbox input "true"
type input "[PHONE_NUMBER]"
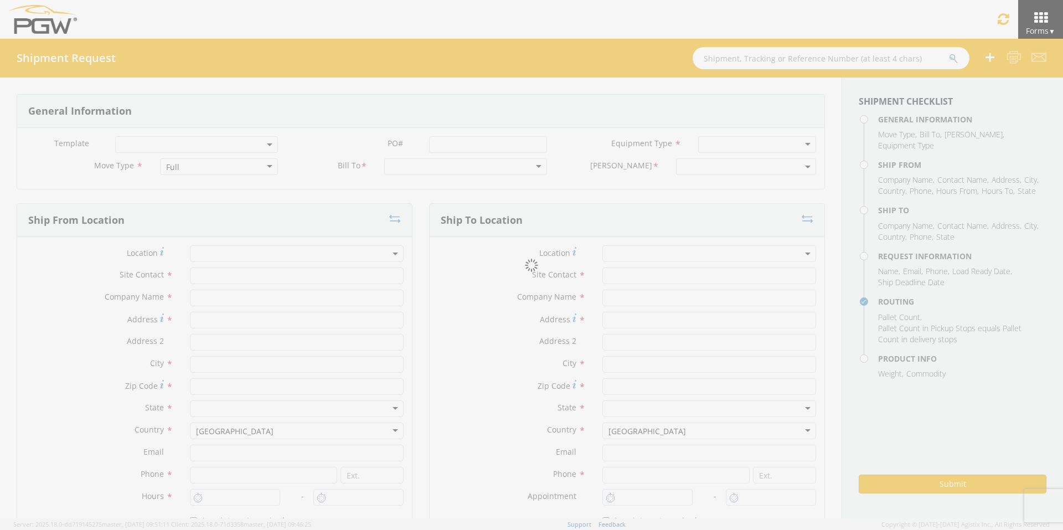
type textarea "PGW Branch Direct - Glendale AZ FGA250825-4/FGA250875-4/FGA250979-3/FGA251001-3…"
type textarea "NO LTL Appt unless noted, ALL Truckload APPT Reqd."
type input "39000"
type input "48"
type textarea "PGW Branch Direct - Glendale AZ FGA250825-4/FGA250875-4/FGA250979-3/FGA251001-3…"
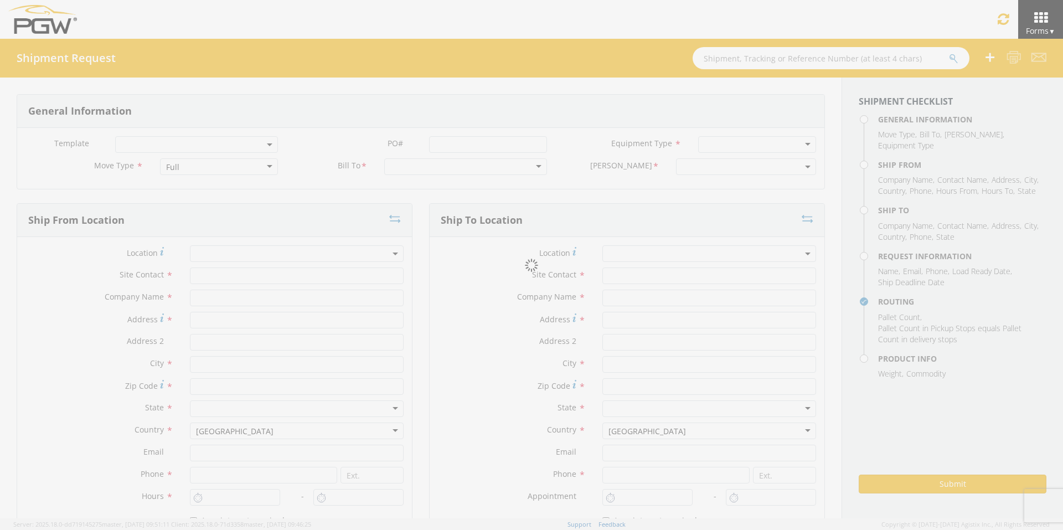
checkbox input "true"
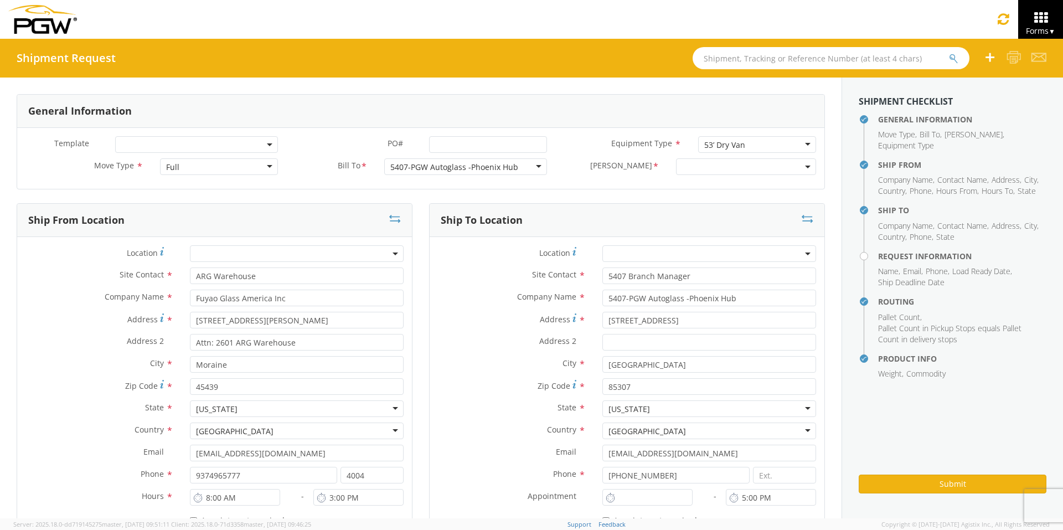
type input "7:00 AM"
select select "5407-3600-50180-0000"
select select "62351"
click at [448, 146] on input "PO# *" at bounding box center [488, 144] width 118 height 17
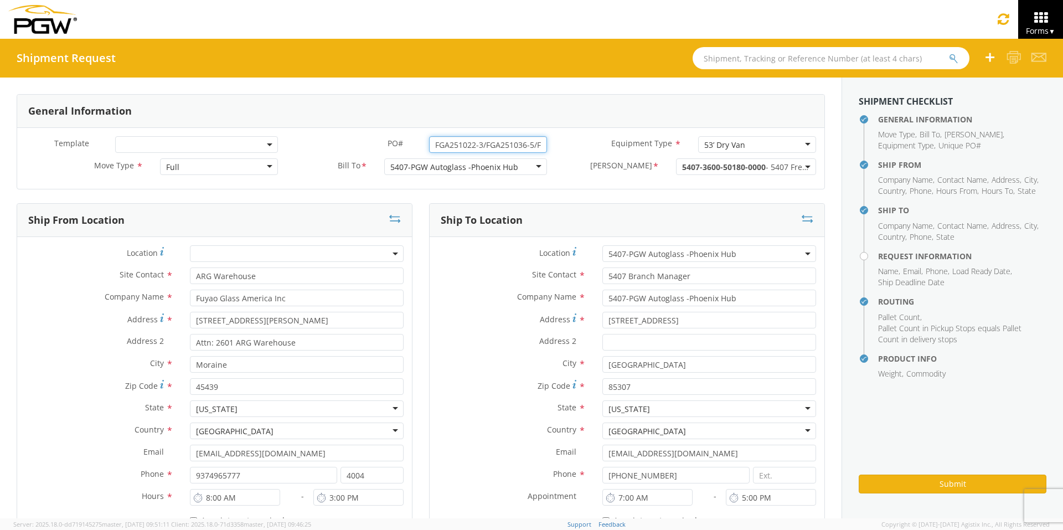
drag, startPoint x: 537, startPoint y: 143, endPoint x: 355, endPoint y: 149, distance: 182.7
click at [355, 149] on div "PO# * FGA251022-3/FGA251036-5/FGA251096-4/FGA251276-2" at bounding box center [420, 144] width 269 height 17
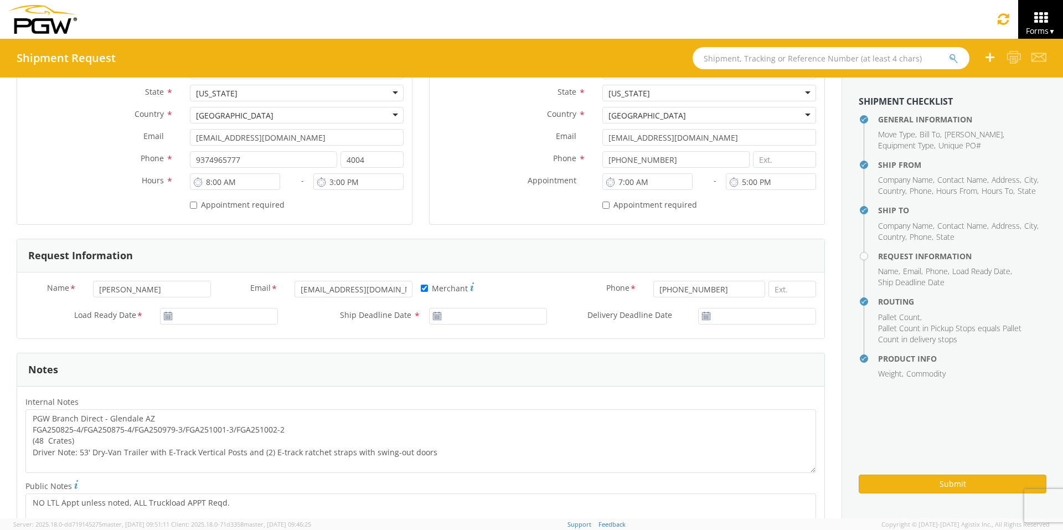
scroll to position [332, 0]
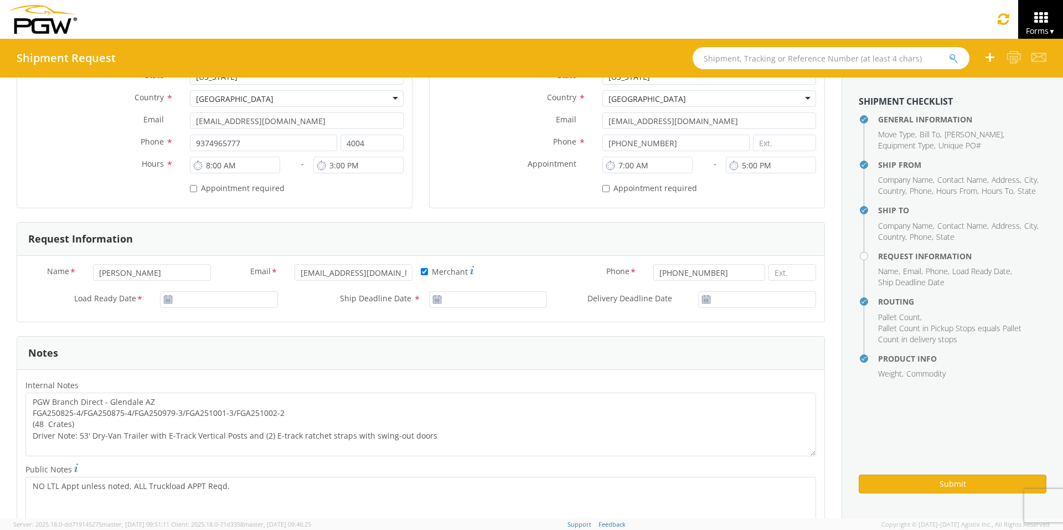
type input "FGA251022-3/FGA251036-5/FGA251096-4/FGA251276-2"
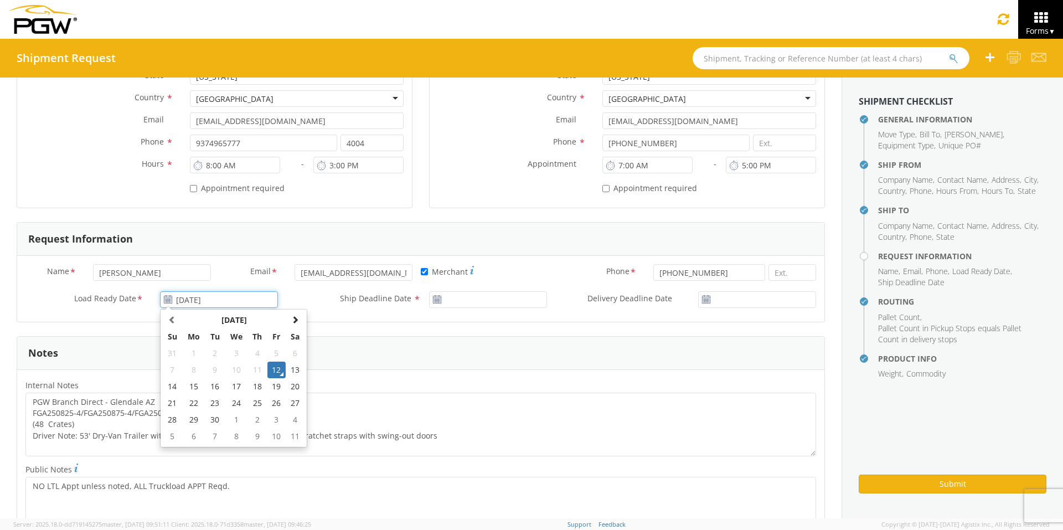
click at [206, 299] on input "[DATE]" at bounding box center [219, 299] width 118 height 17
click at [193, 390] on td "15" at bounding box center [193, 386] width 23 height 17
type input "[DATE]"
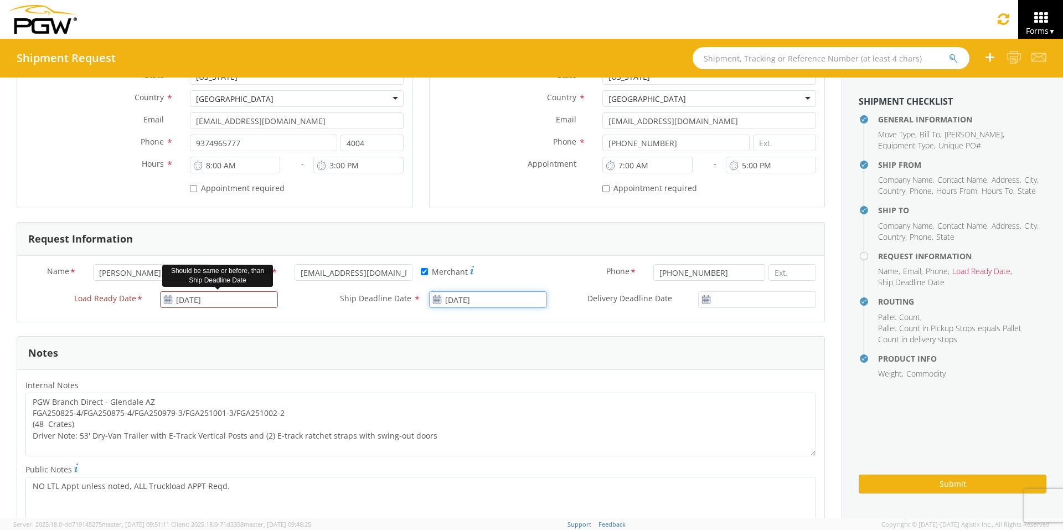
click at [480, 298] on input "[DATE]" at bounding box center [488, 299] width 118 height 17
click at [460, 387] on td "15" at bounding box center [462, 386] width 23 height 17
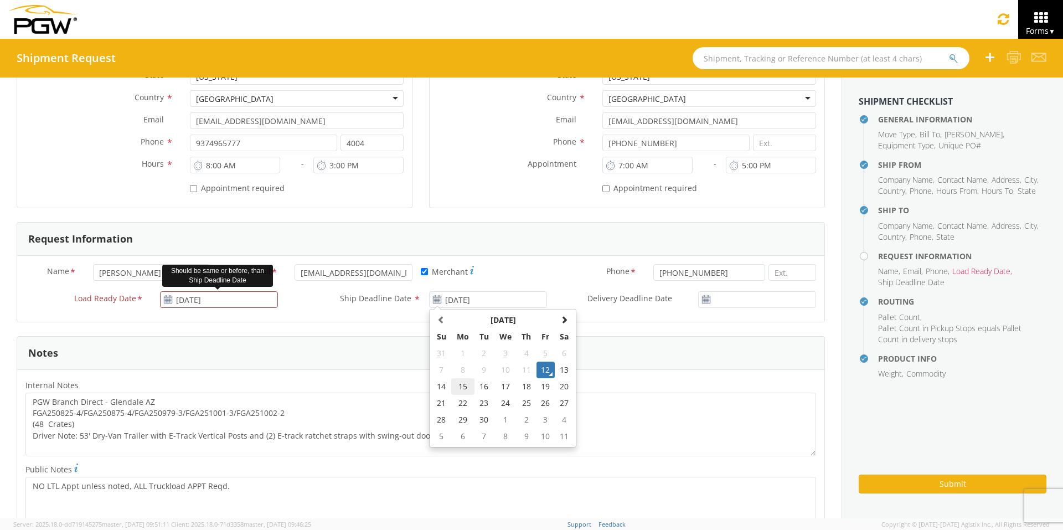
type input "[DATE]"
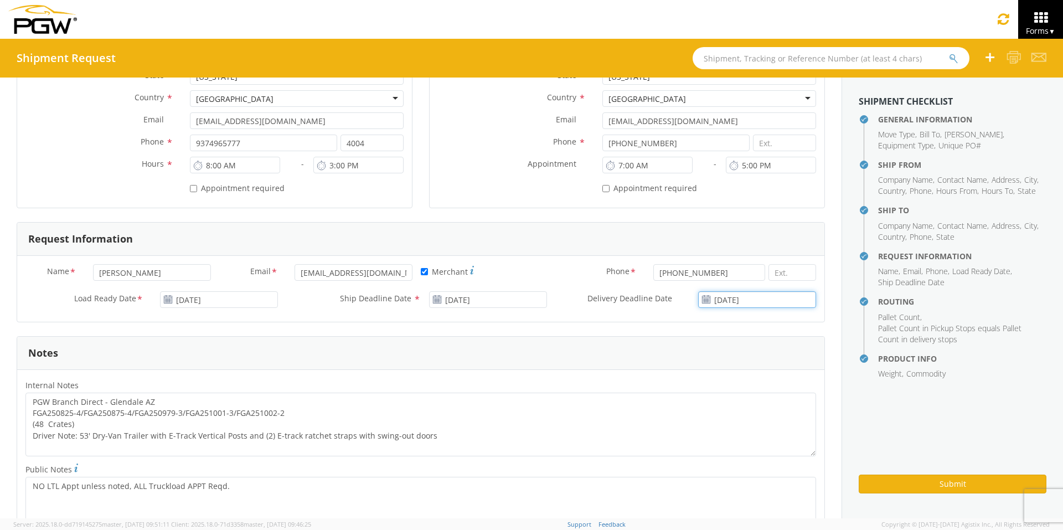
click at [738, 299] on input "[DATE]" at bounding box center [757, 299] width 118 height 17
click at [695, 389] on td "15" at bounding box center [702, 386] width 23 height 17
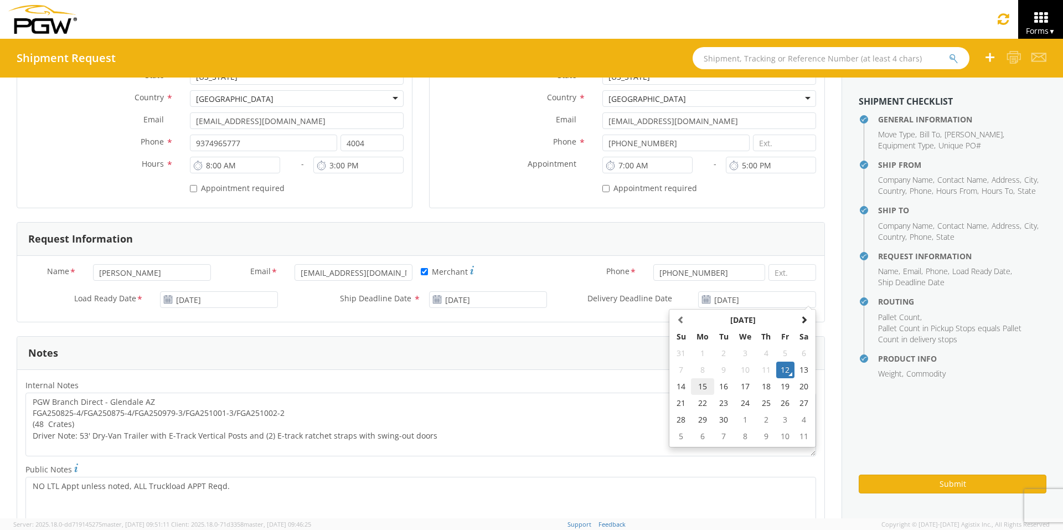
type input "[DATE]"
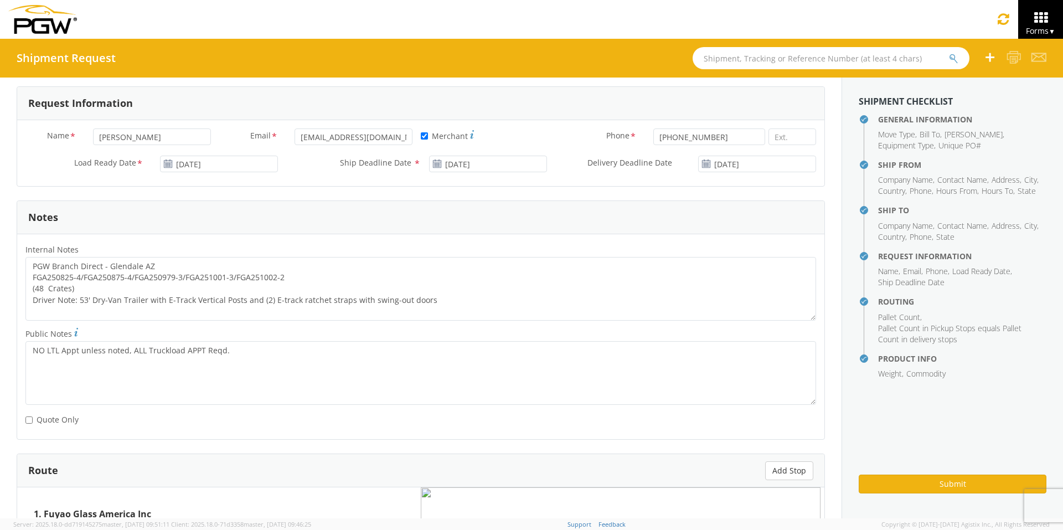
scroll to position [498, 0]
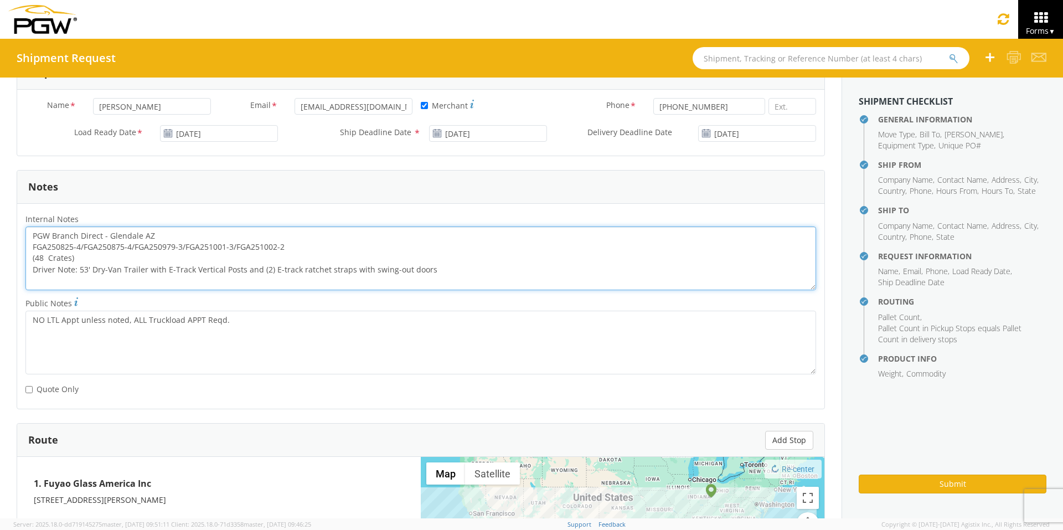
drag, startPoint x: 287, startPoint y: 245, endPoint x: 0, endPoint y: 247, distance: 286.7
click at [7, 247] on div "General Information Template * PO# * FGA251022-3/FGA251036-5/FGA251096-4/FGA251…" at bounding box center [420, 188] width 841 height 1218
paste textarea "1022-3/FGA251036-5/FGA251096-4/FGA251276"
drag, startPoint x: 32, startPoint y: 234, endPoint x: 591, endPoint y: 281, distance: 561.5
click at [591, 281] on textarea "PGW Branch Direct - Glendale AZ FGA251022-3/FGA251036-5/FGA251096-4/FGA251276-2…" at bounding box center [420, 258] width 790 height 64
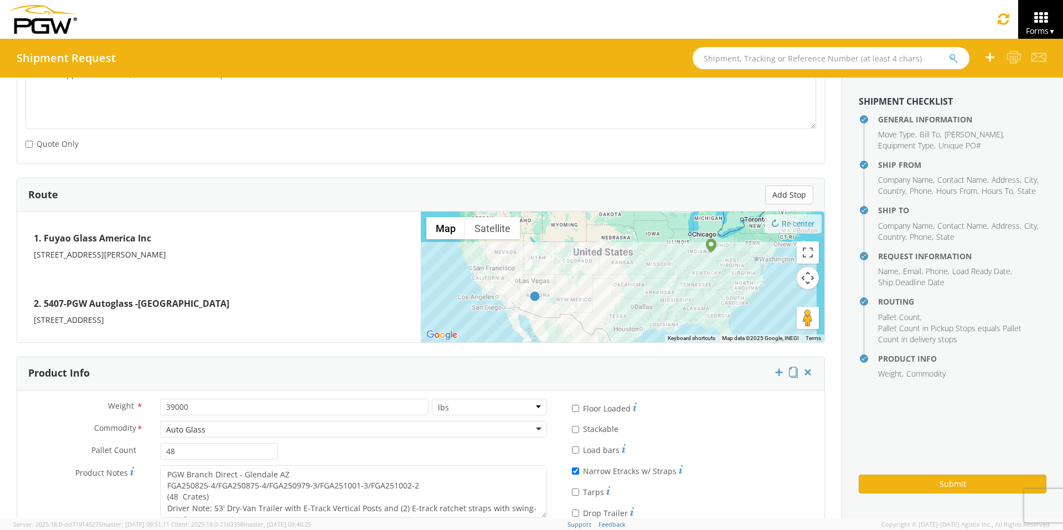
scroll to position [791, 0]
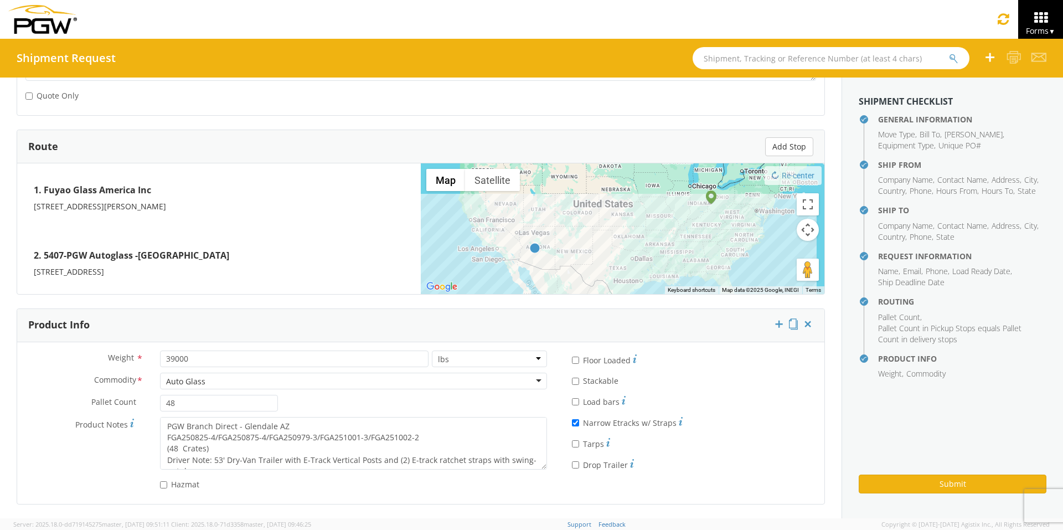
type textarea "PGW Branch Direct - Glendale AZ FGA251022-3/FGA251036-5/FGA251096-4/FGA251276-2…"
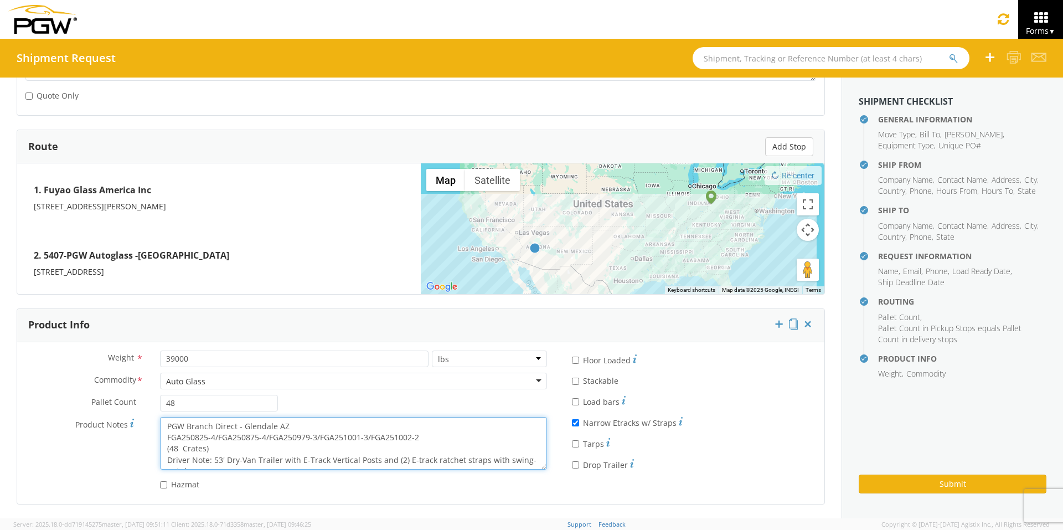
scroll to position [11, 0]
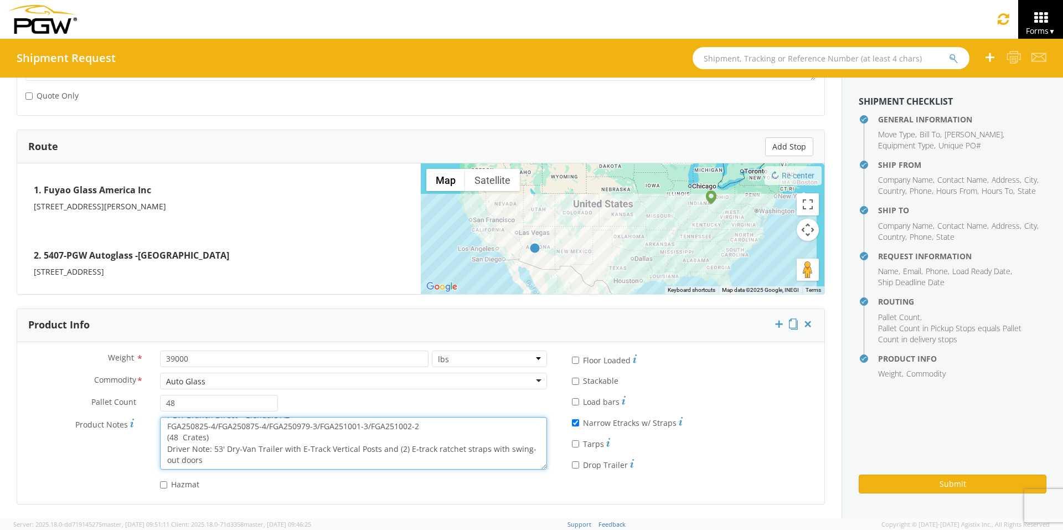
drag, startPoint x: 164, startPoint y: 423, endPoint x: 423, endPoint y: 467, distance: 262.6
click at [423, 410] on textarea "PGW Branch Direct - Glendale AZ FGA250825-4/FGA250875-4/FGA250979-3/FGA251001-3…" at bounding box center [353, 443] width 387 height 53
paste textarea "1022-3/FGA251036-5/FGA251096-4/FGA251276"
type textarea "PGW Branch Direct - Glendale AZ FGA251022-3/FGA251036-5/FGA251096-4/FGA251276-2…"
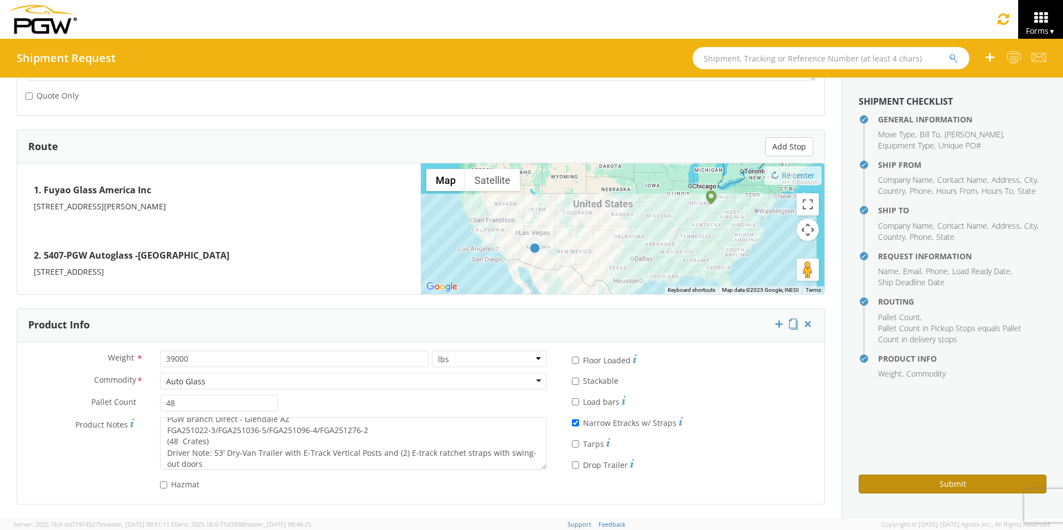
click at [841, 410] on button "Submit" at bounding box center [952, 483] width 188 height 19
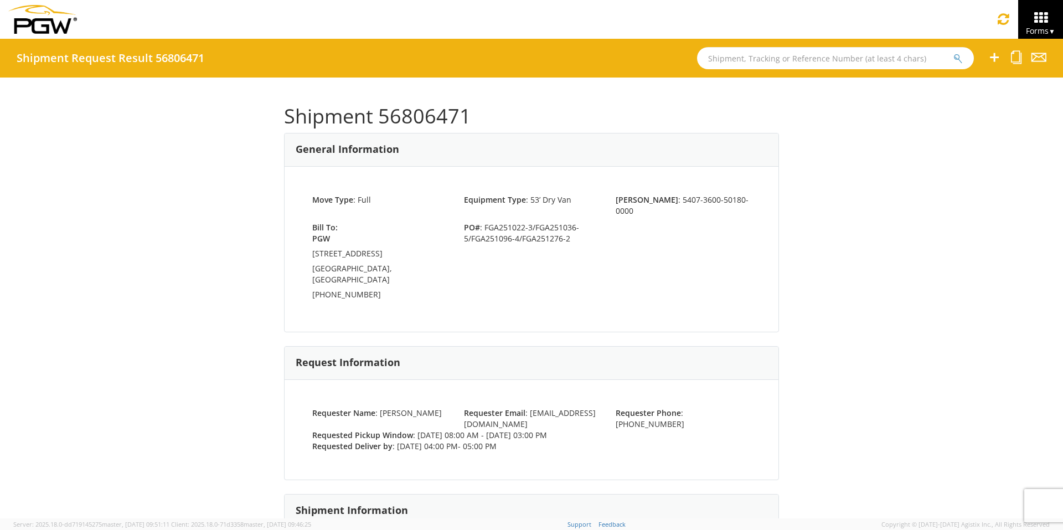
click at [743, 58] on input "text" at bounding box center [835, 58] width 277 height 22
click at [768, 59] on input "text" at bounding box center [835, 58] width 277 height 22
type input "56568702"
click at [841, 53] on button "submit" at bounding box center [957, 59] width 9 height 13
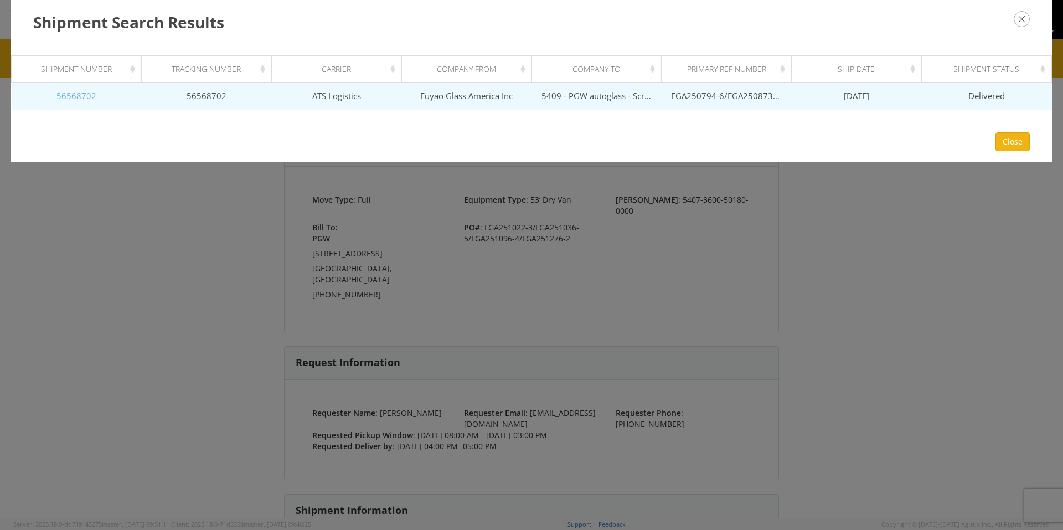
click at [73, 96] on link "56568702" at bounding box center [76, 95] width 40 height 11
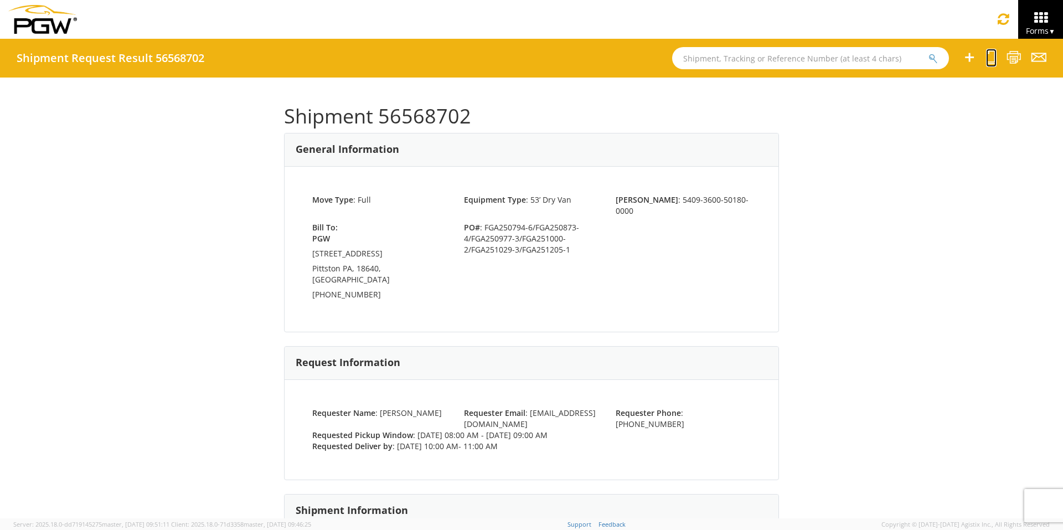
click at [841, 59] on icon at bounding box center [991, 57] width 11 height 14
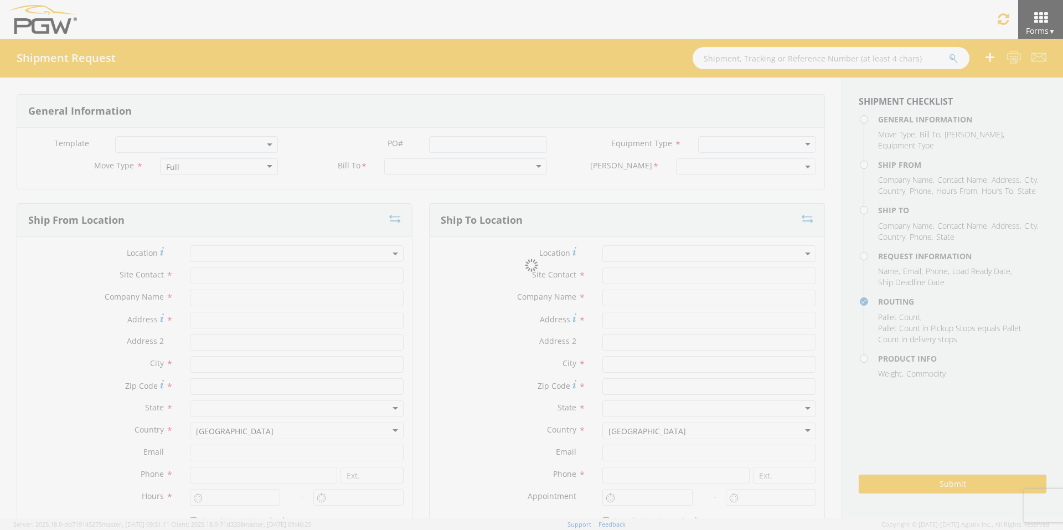
select select
type input "ARG Warehouse"
type input "Fuyao Glass America Inc"
type input "[STREET_ADDRESS][PERSON_NAME]"
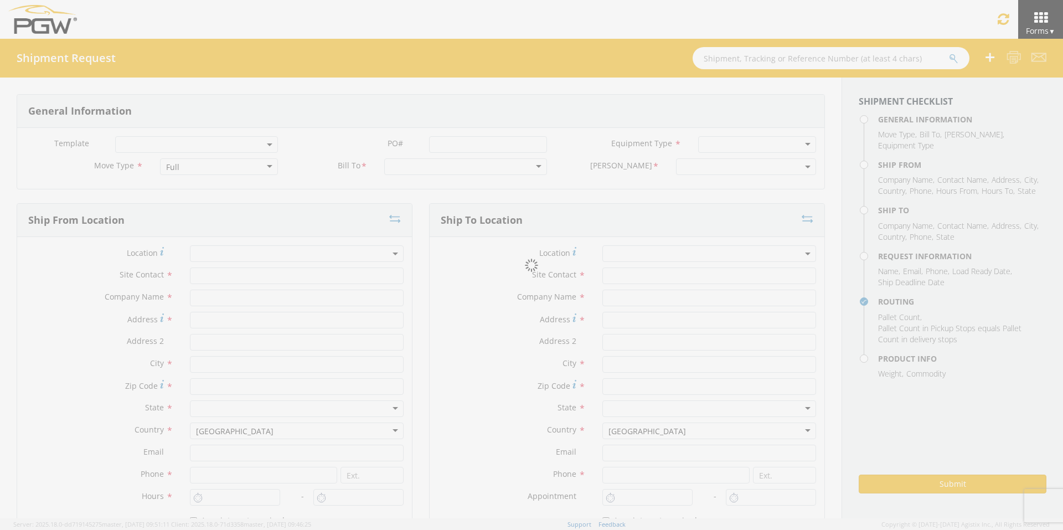
type input "Attn: 2601 ARG Warehouse"
type input "Moraine"
type input "45439"
type input "[EMAIL_ADDRESS][DOMAIN_NAME]"
type input "9374965777"
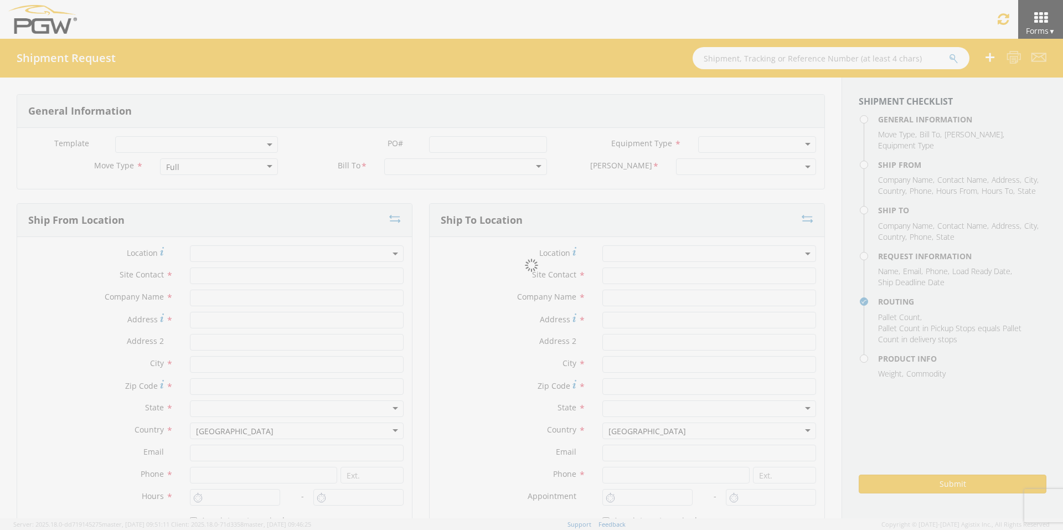
type input "4004"
type input "8:00 AM"
type input "9:00 AM"
type input "5409 Branch Manager"
type input "5409 - PGW autoglass - Scranton"
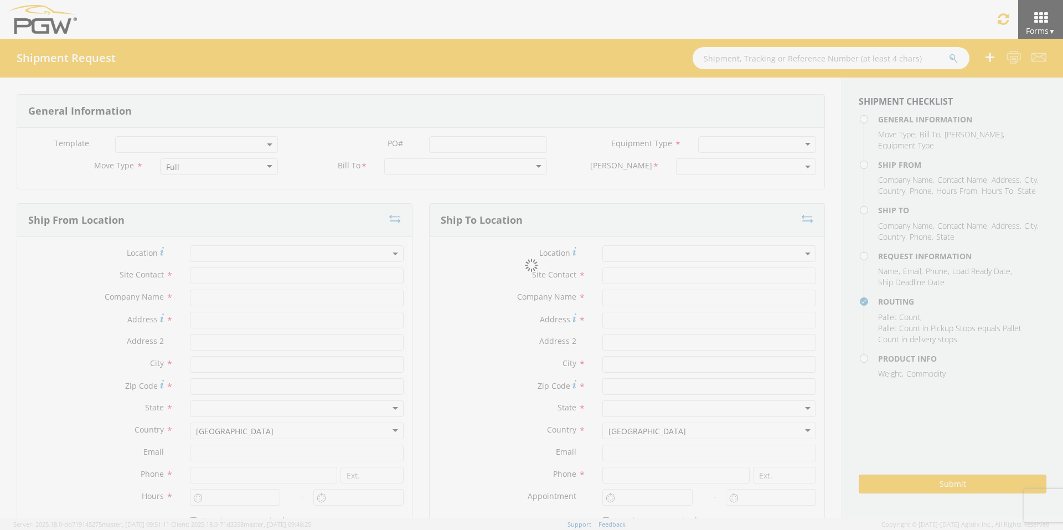
type input "[STREET_ADDRESS]"
type input "Pittston"
type input "18640"
type input "[EMAIL_ADDRESS][DOMAIN_NAME]"
type input "[PHONE_NUMBER]"
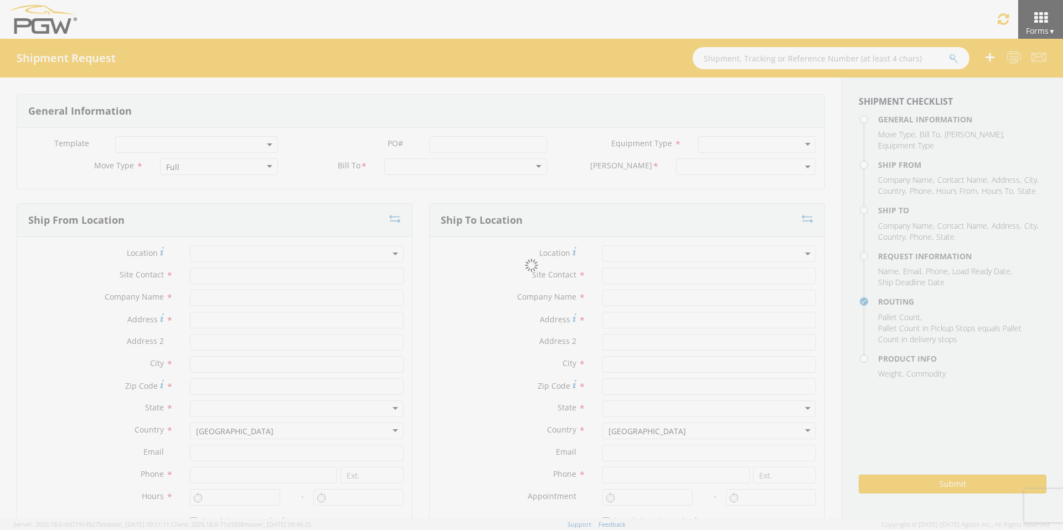
type input "10:00 AM"
type input "11:00 AM"
type input "[PERSON_NAME]"
type input "[EMAIL_ADDRESS][DOMAIN_NAME]"
checkbox input "true"
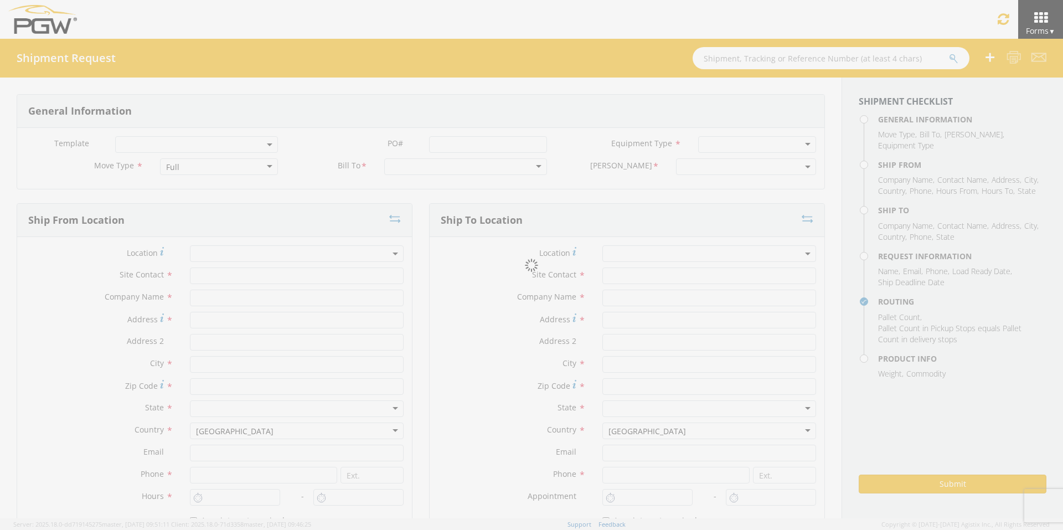
type input "[PHONE_NUMBER]"
type textarea "PGW Branch Direct - Pittston PA FGA250794-6/FGA250873-4/FGA250977-3/FGA251000-2…"
type textarea "NO LTL Appt unless noted, ALL Truckload APPT Reqd."
type input "39000"
type input "48"
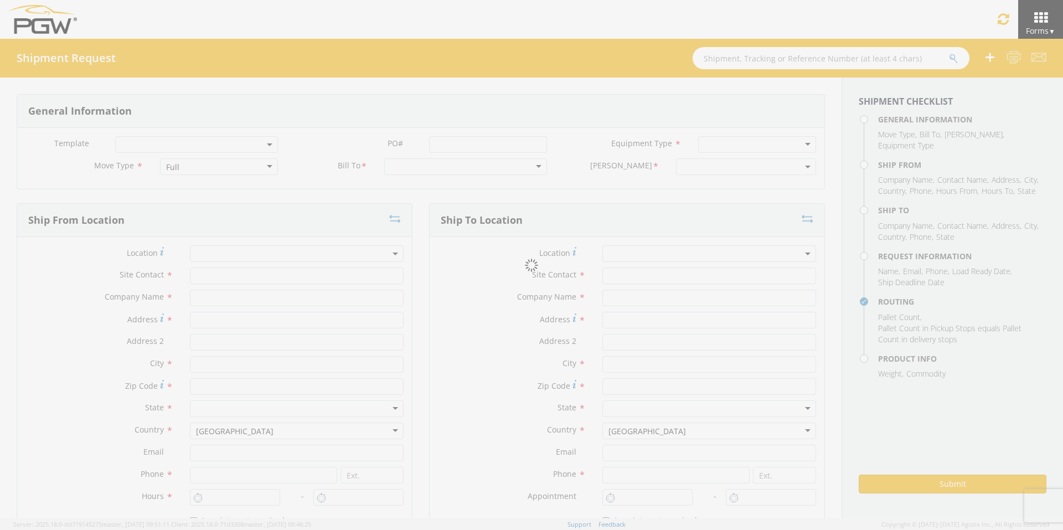
type textarea "PGW Branch Direct - Pittston PA FGA250794-6/FGA250873-4/FGA250977-3/FGA251000-2…"
checkbox input "true"
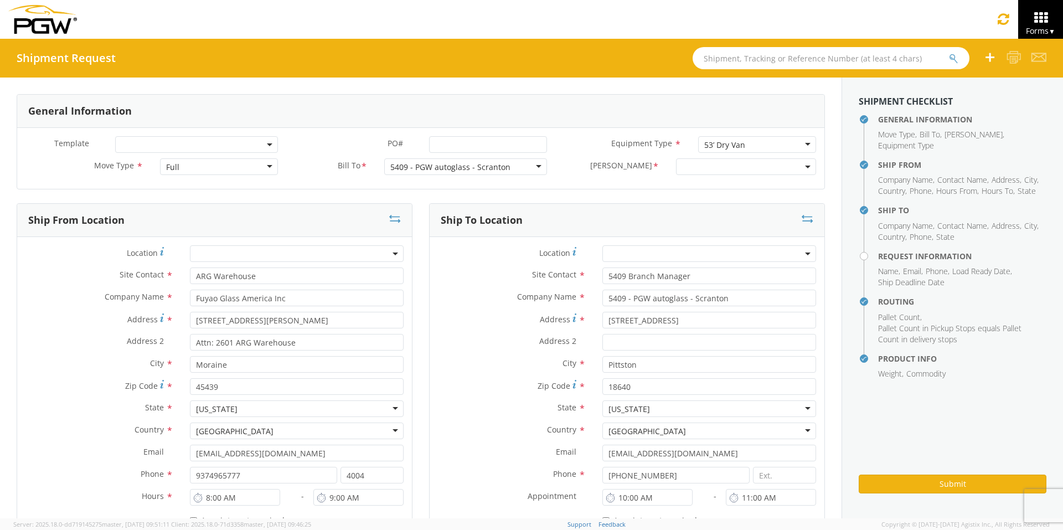
select select "5409-3600-50180-0000"
select select "61931"
click at [444, 142] on input "PO# *" at bounding box center [488, 144] width 118 height 17
drag, startPoint x: 536, startPoint y: 142, endPoint x: 312, endPoint y: 155, distance: 225.1
click at [314, 155] on div "PO# * FGA251023-3/FGA251091-4/FGA251099-2/FGA251236-1" at bounding box center [420, 147] width 269 height 22
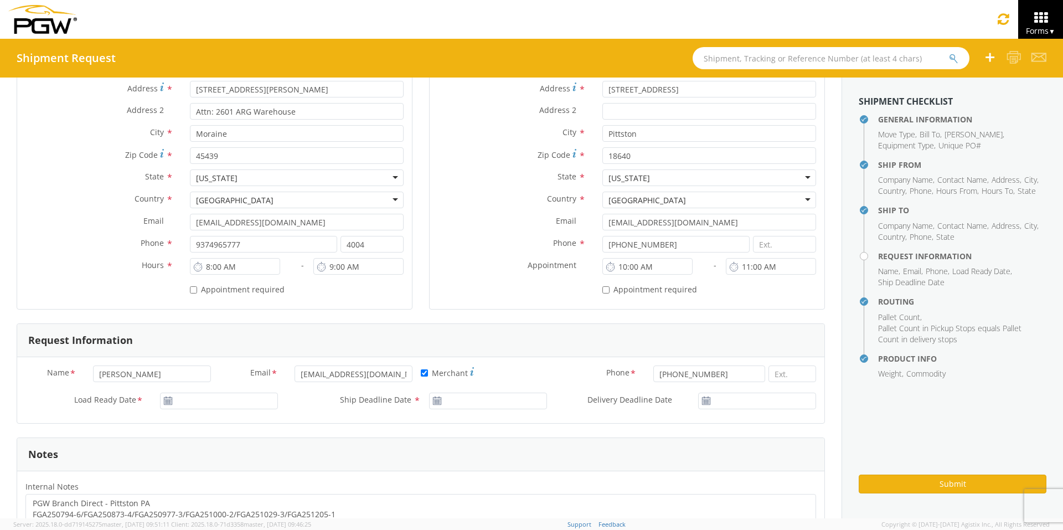
scroll to position [277, 0]
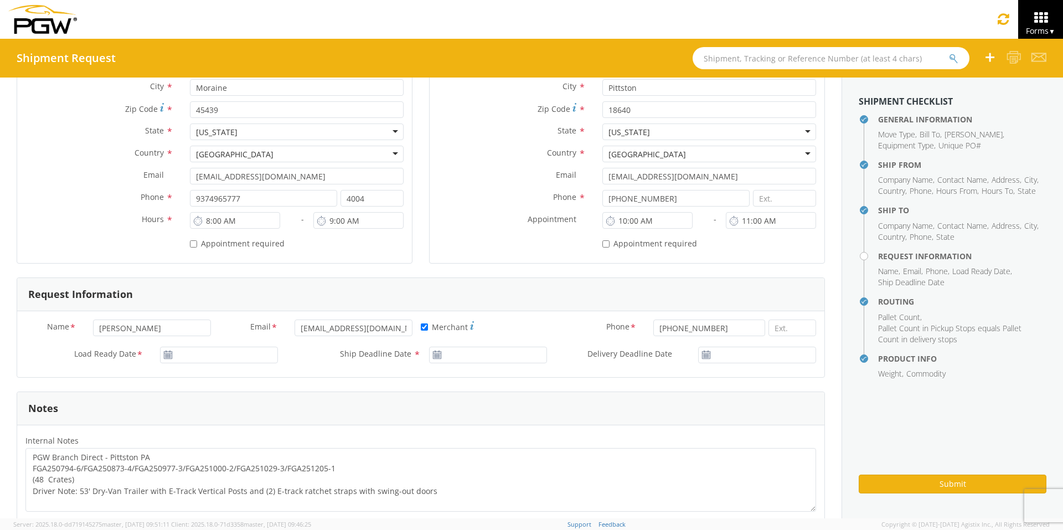
type input "FGA251023-3/FGA251091-4/FGA251099-2/FGA251236-1"
click at [198, 353] on input "[DATE]" at bounding box center [219, 354] width 118 height 17
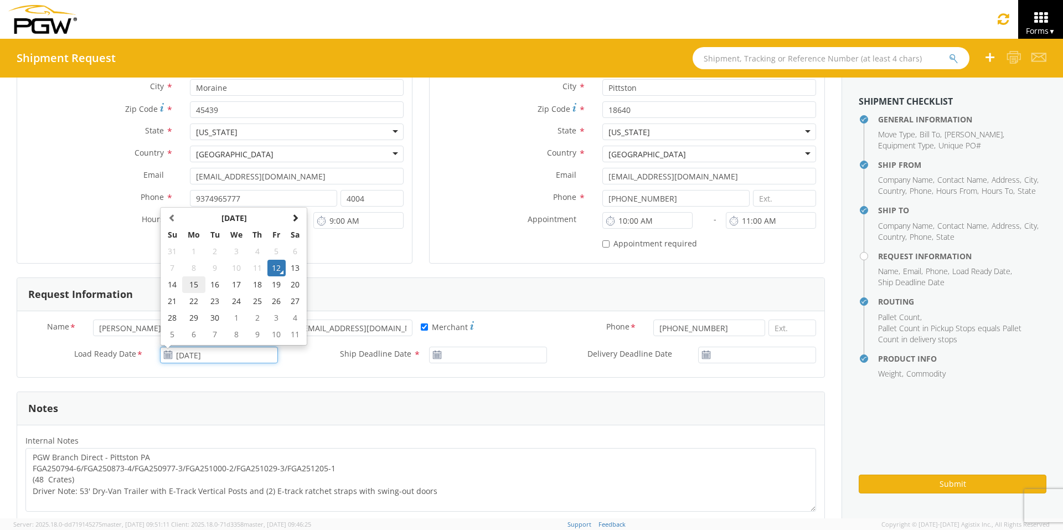
click at [191, 286] on td "15" at bounding box center [193, 284] width 23 height 17
type input "[DATE]"
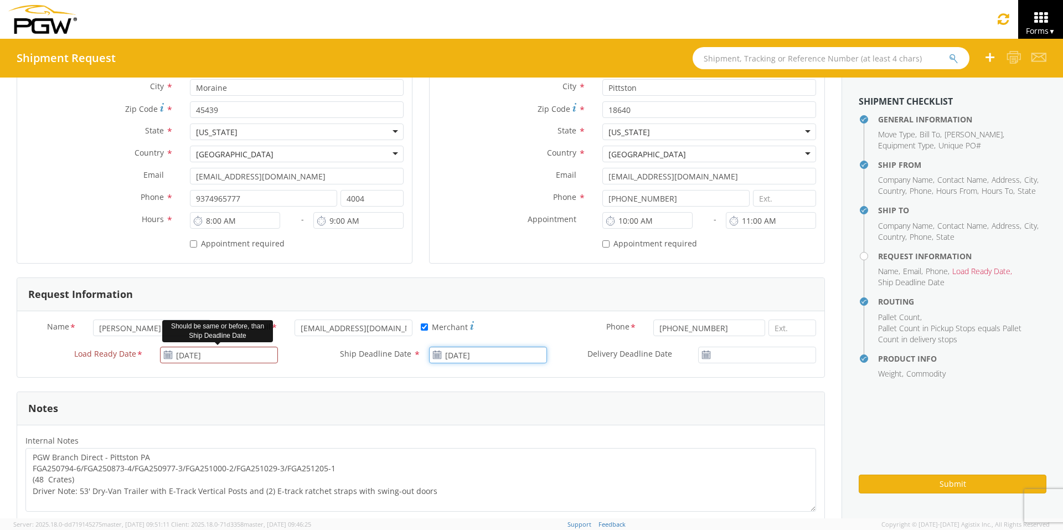
click at [483, 355] on input "[DATE]" at bounding box center [488, 354] width 118 height 17
click at [461, 285] on td "15" at bounding box center [462, 284] width 23 height 17
type input "[DATE]"
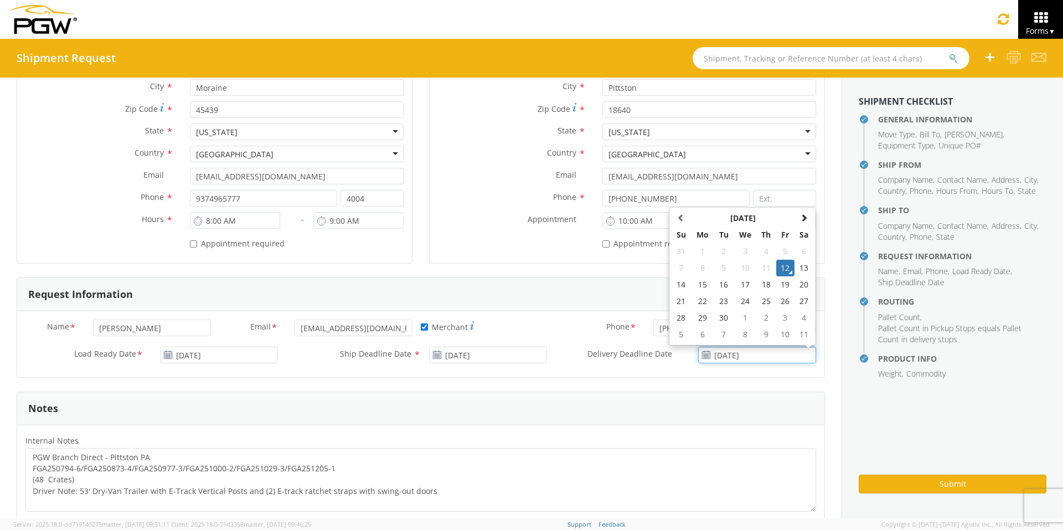
click at [732, 358] on input "[DATE]" at bounding box center [757, 354] width 118 height 17
click at [693, 284] on td "15" at bounding box center [702, 284] width 23 height 17
type input "[DATE]"
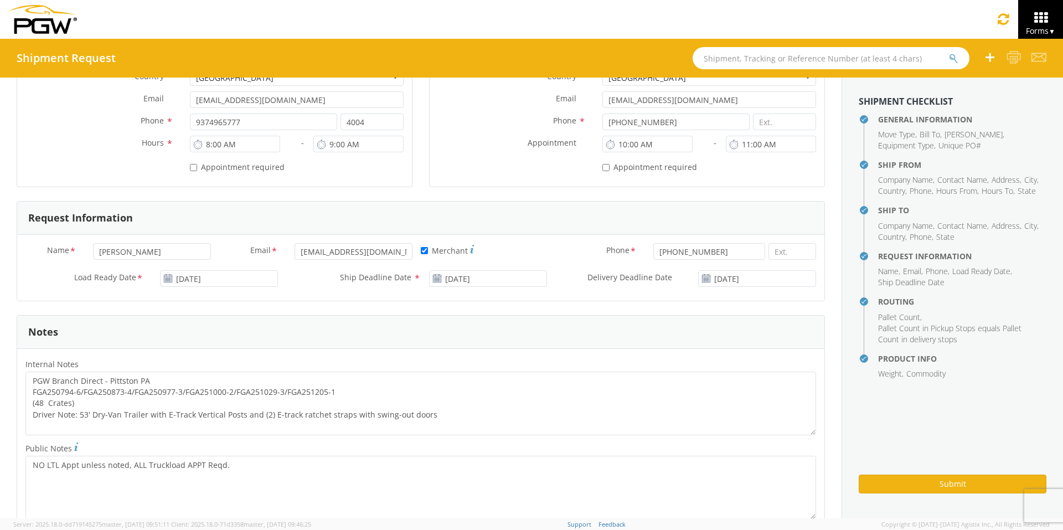
scroll to position [498, 0]
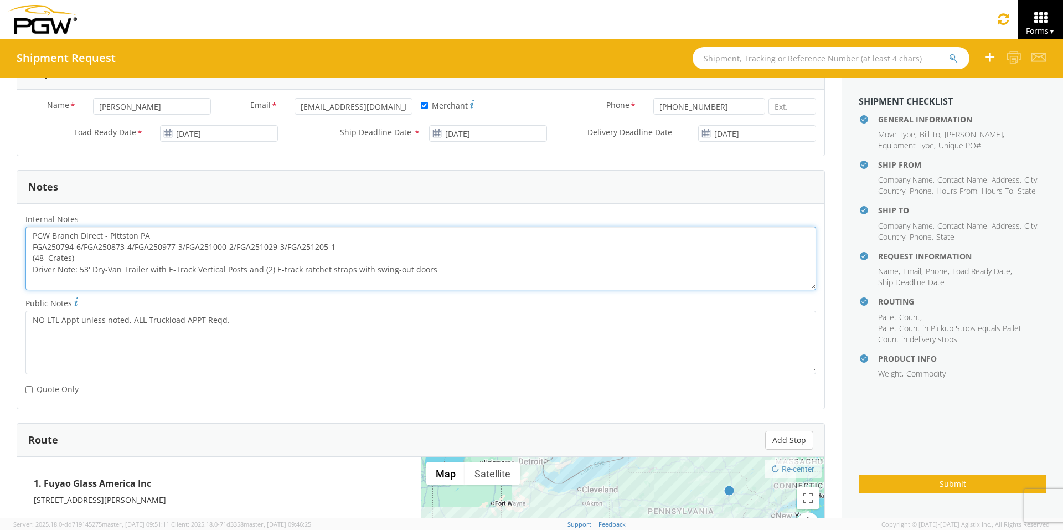
drag, startPoint x: 338, startPoint y: 244, endPoint x: 28, endPoint y: 247, distance: 310.5
click at [28, 247] on textarea "PGW Branch Direct - Pittston PA FGA250794-6/FGA250873-4/FGA250977-3/FGA251000-2…" at bounding box center [420, 258] width 790 height 64
paste textarea "1023-3/FGA251091-4/FGA251099-2/FGA251236"
drag, startPoint x: 29, startPoint y: 233, endPoint x: 512, endPoint y: 294, distance: 487.0
click at [512, 294] on div "Internal Notes * PGW Branch Direct - Pittston PA FGA251023-3/FGA251091-4/FGA251…" at bounding box center [420, 254] width 807 height 84
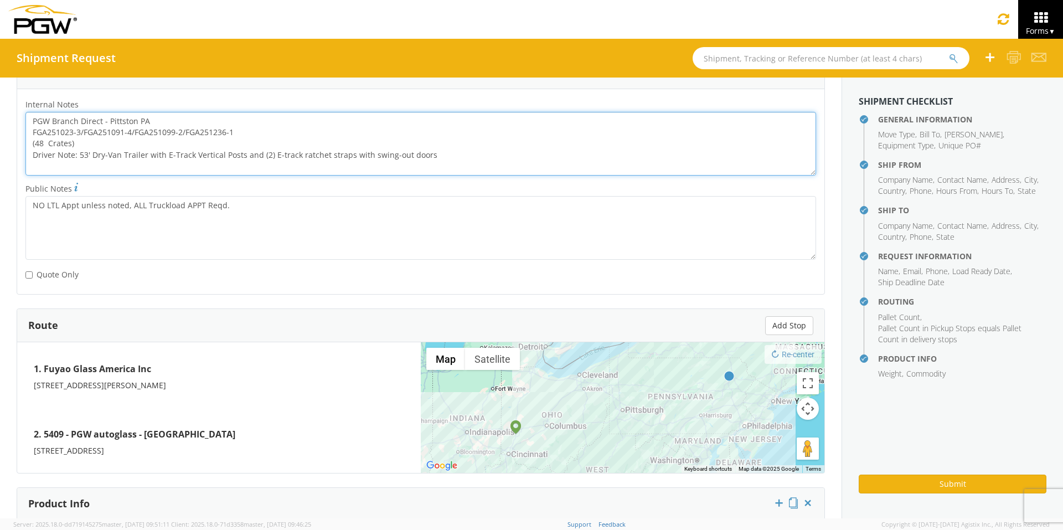
scroll to position [791, 0]
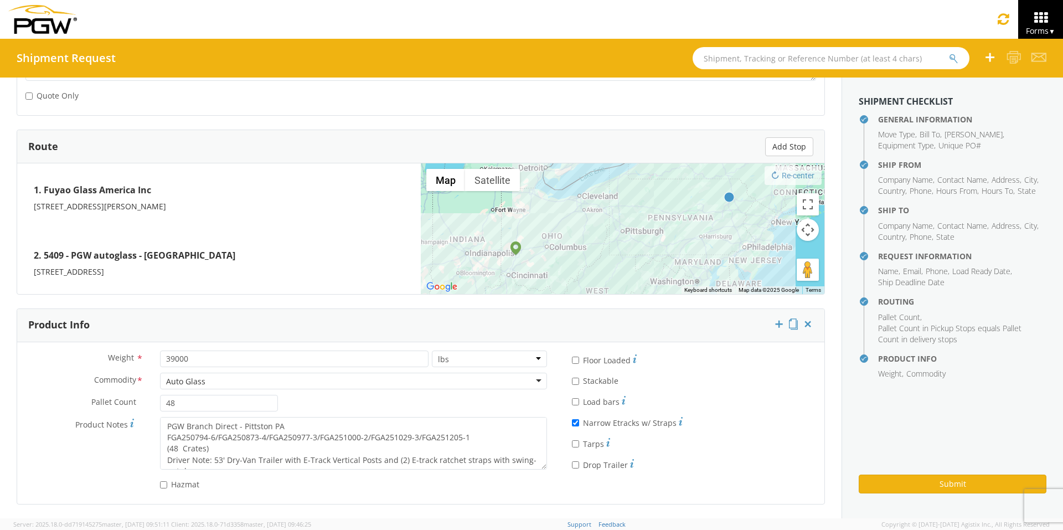
type textarea "PGW Branch Direct - Pittston PA FGA251023-3/FGA251091-4/FGA251099-2/FGA251236-1…"
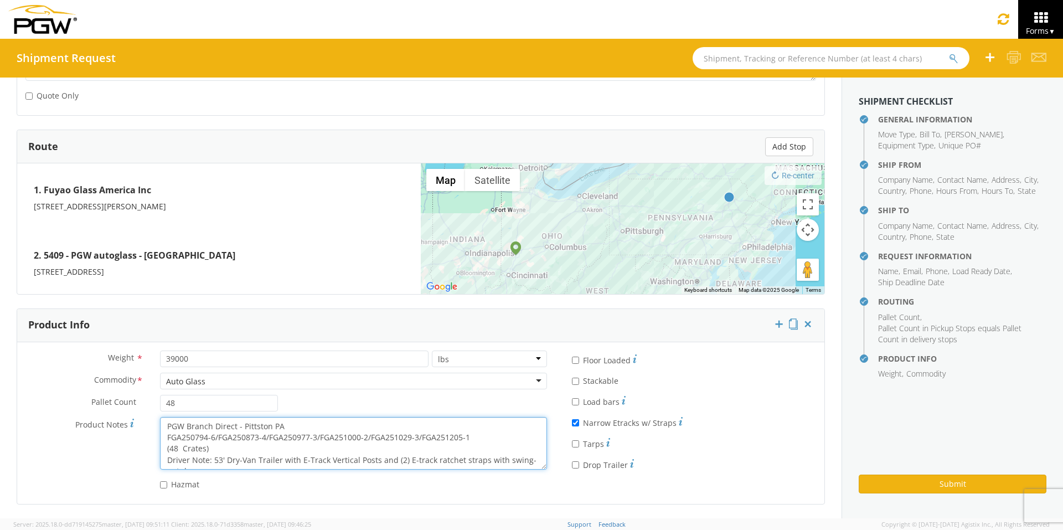
scroll to position [11, 0]
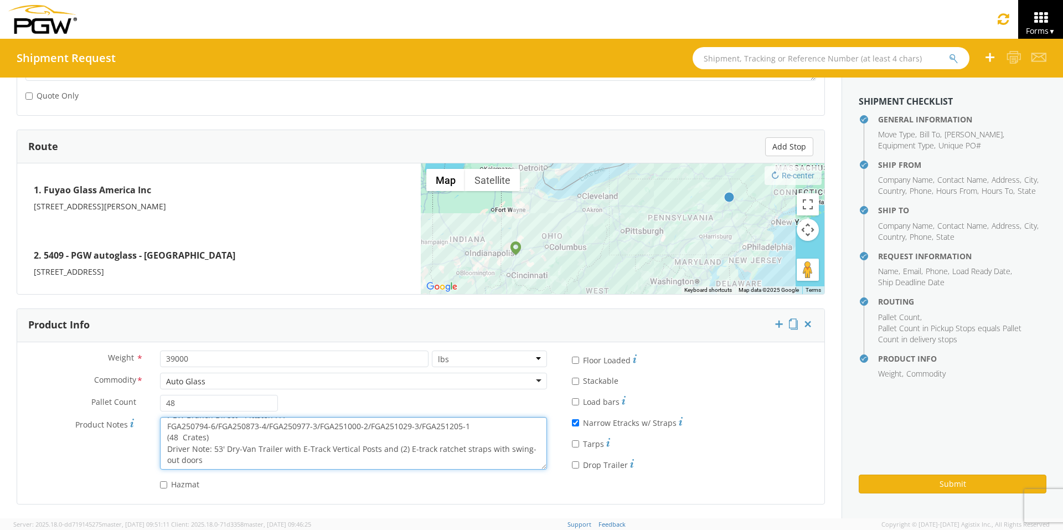
drag, startPoint x: 163, startPoint y: 423, endPoint x: 420, endPoint y: 477, distance: 261.8
click at [420, 410] on div "Weight * 39000 lbs kgs Commodity * Auto Glass Auto Glass Adhesives / Glues Aqua…" at bounding box center [286, 422] width 538 height 145
paste textarea "1023-3/FGA251091-4/FGA251099-2/FGA251236"
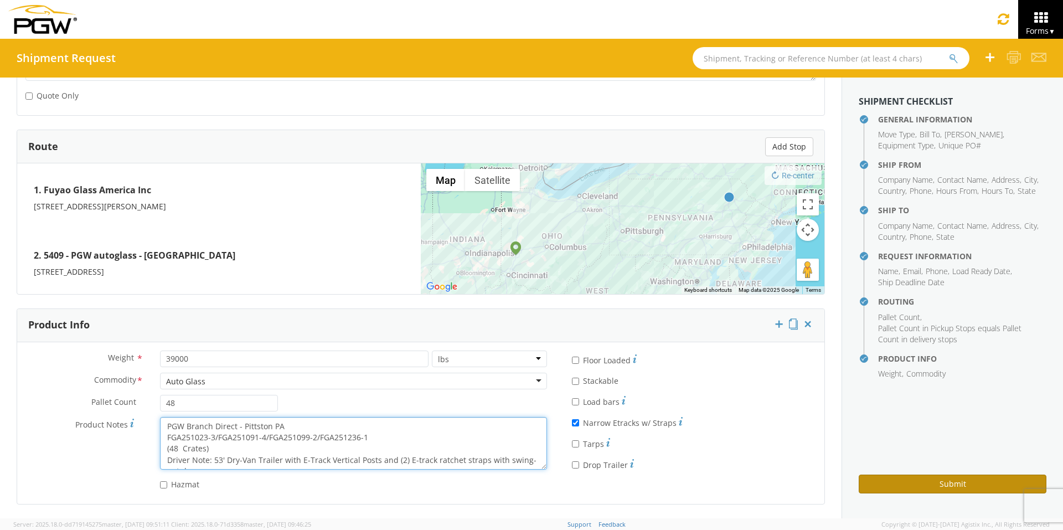
type textarea "PGW Branch Direct - Pittston PA FGA251023-3/FGA251091-4/FGA251099-2/FGA251236-1…"
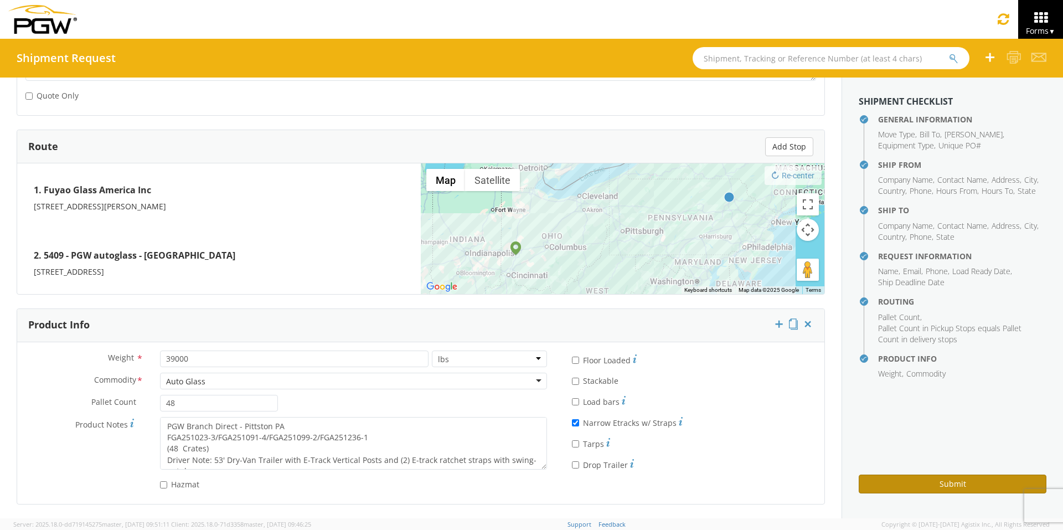
click at [841, 410] on button "Submit" at bounding box center [952, 483] width 188 height 19
